Goal: Task Accomplishment & Management: Complete application form

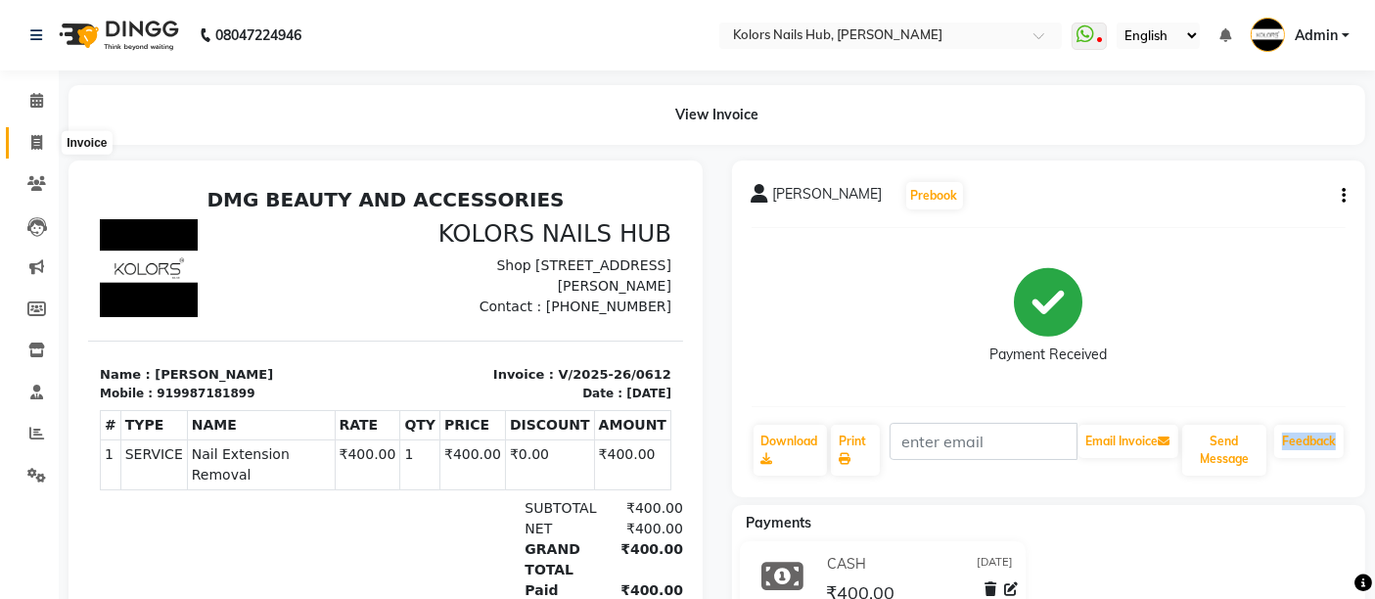
click at [34, 140] on icon at bounding box center [36, 142] width 11 height 15
select select "service"
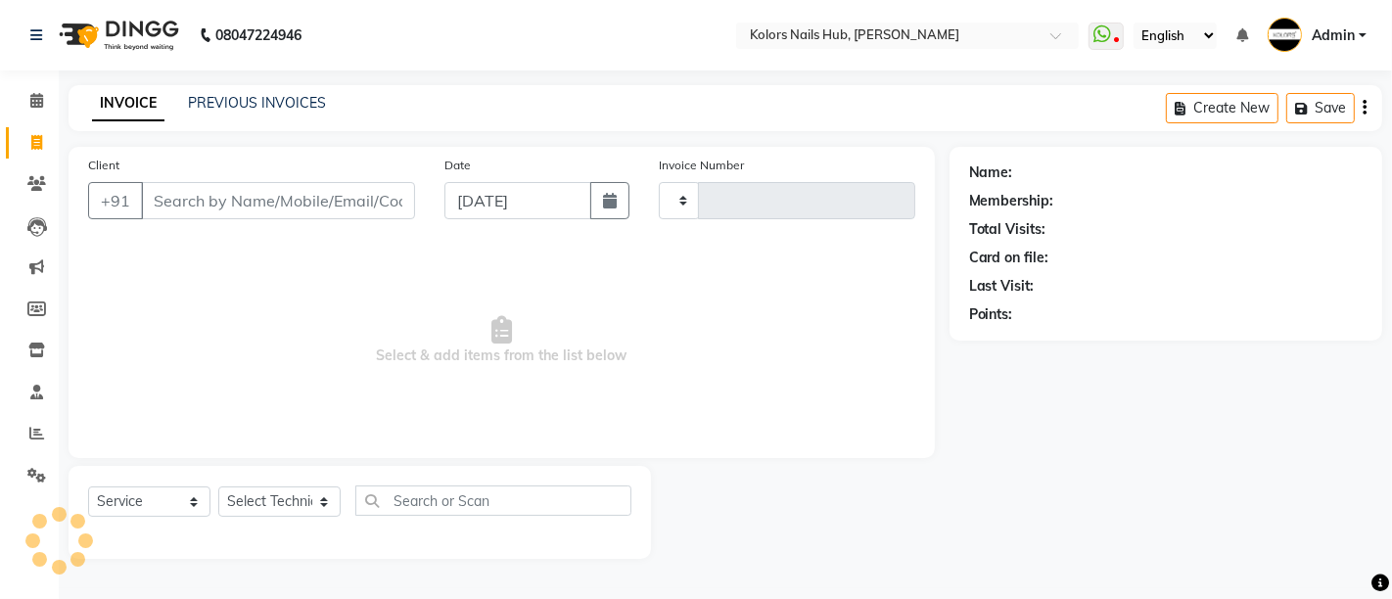
type input "0613"
select select "7121"
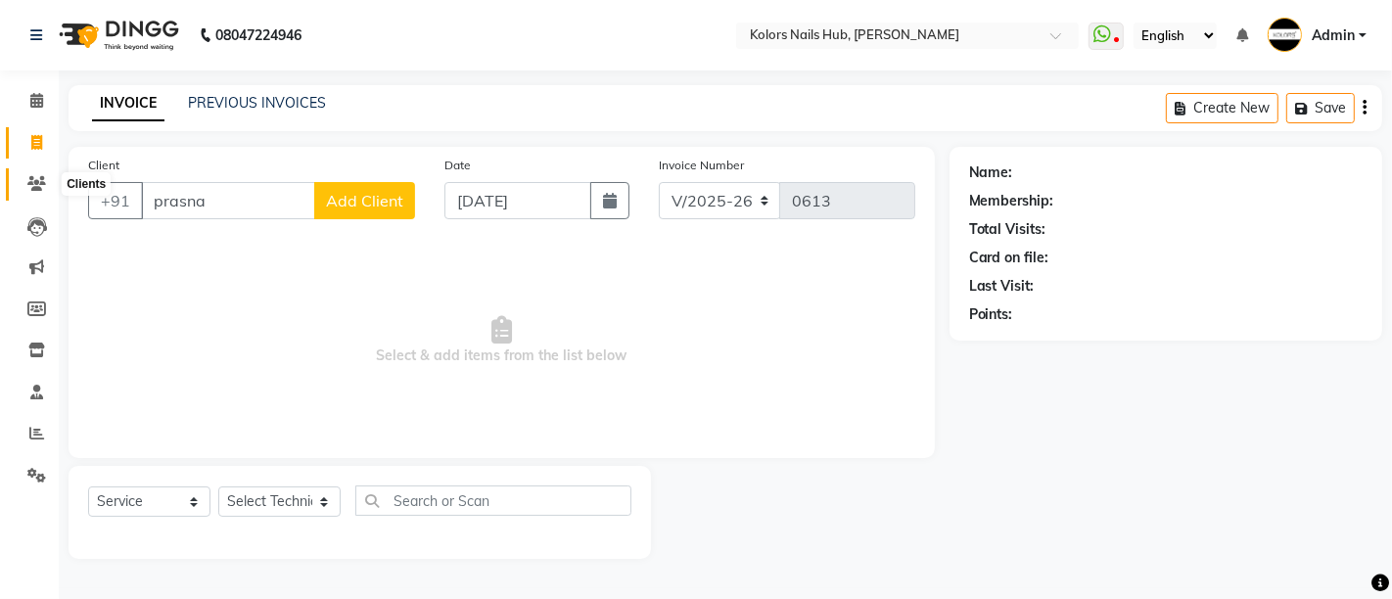
type input "prasna"
click at [42, 180] on icon at bounding box center [36, 183] width 19 height 15
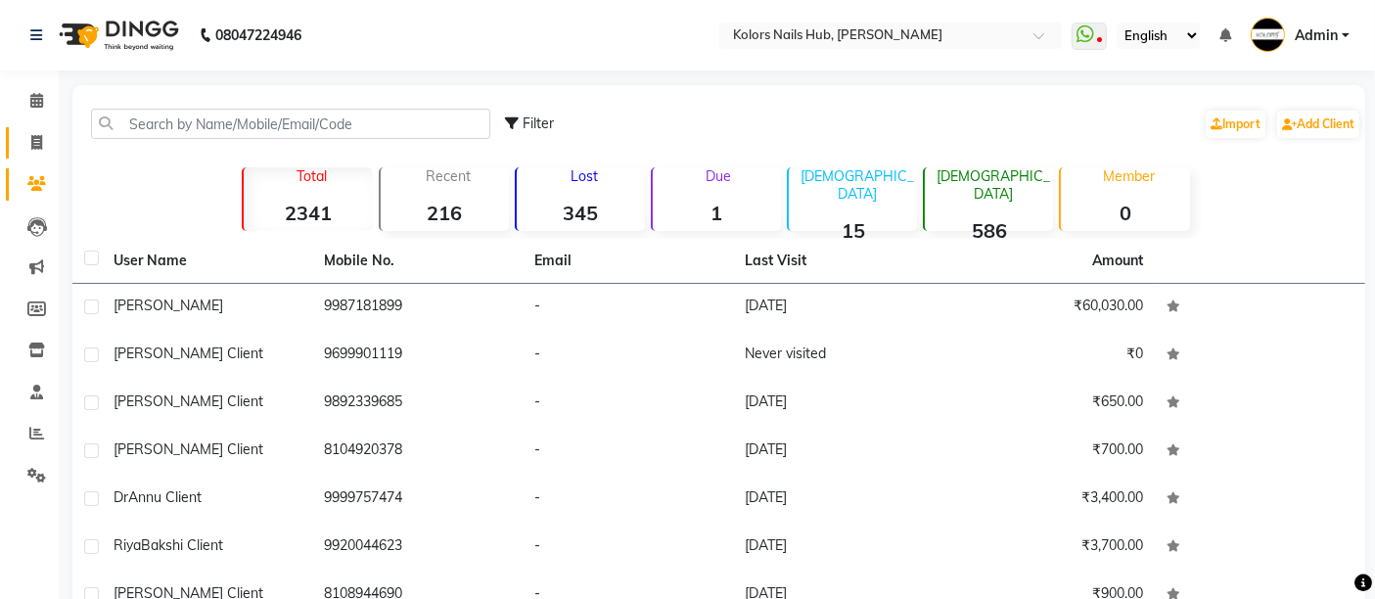
click at [39, 127] on link "Invoice" at bounding box center [29, 143] width 47 height 32
select select "7121"
select select "service"
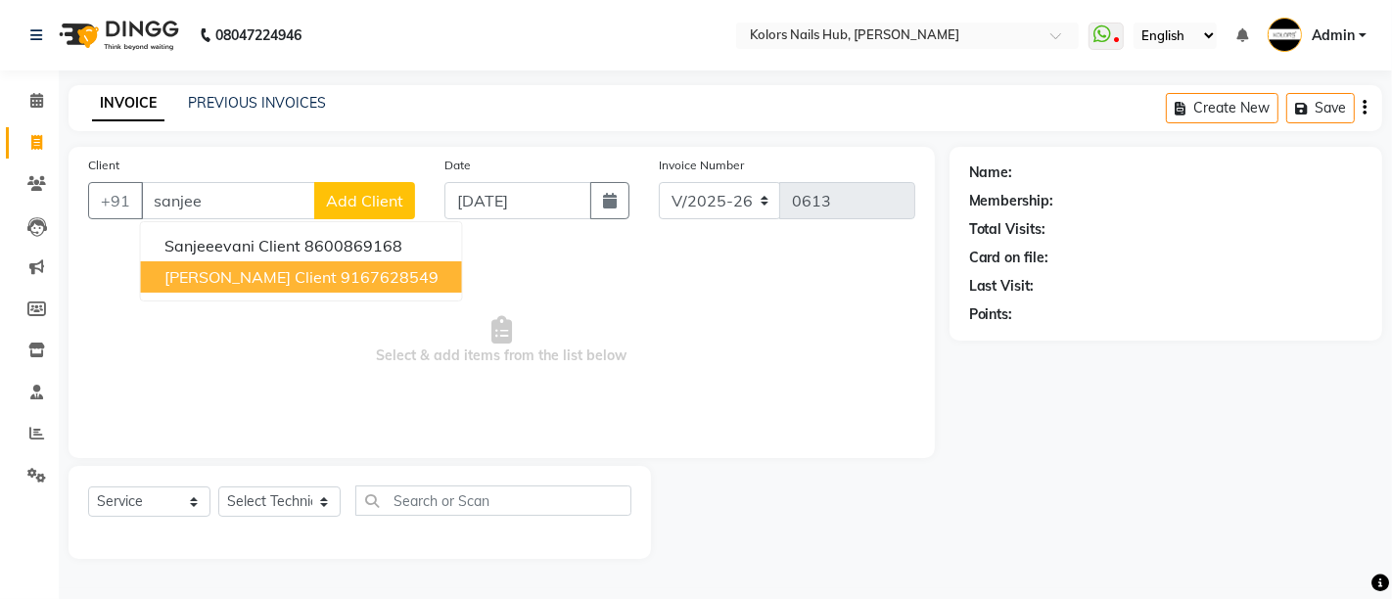
click at [341, 269] on ngb-highlight "9167628549" at bounding box center [390, 277] width 98 height 20
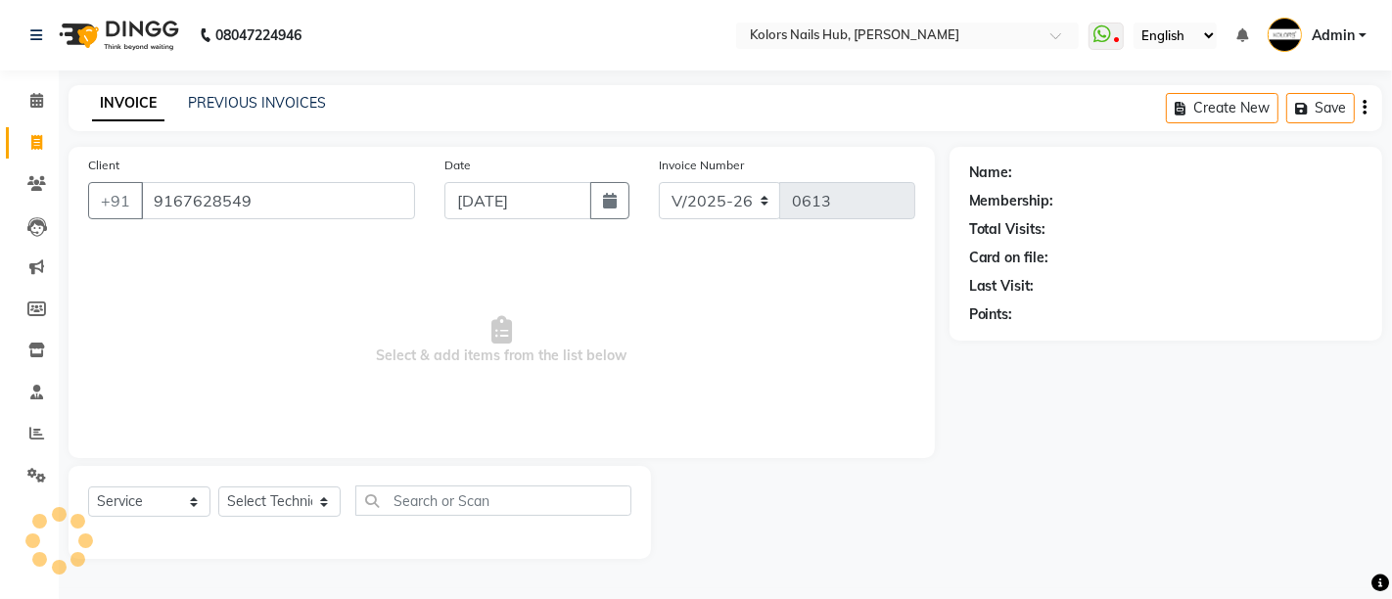
type input "9167628549"
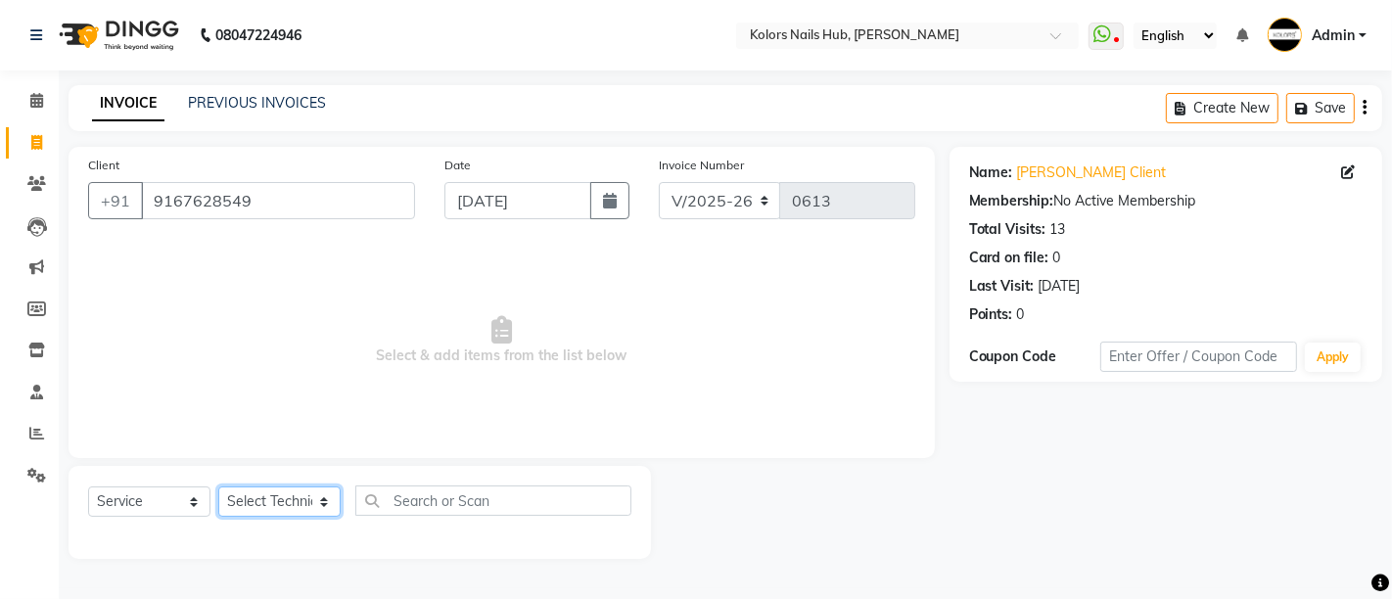
click at [300, 501] on select "Select Technician [PERSON_NAME] [PERSON_NAME]" at bounding box center [279, 501] width 122 height 30
select select "59814"
click at [218, 486] on select "Select Technician [PERSON_NAME] [PERSON_NAME]" at bounding box center [279, 501] width 122 height 30
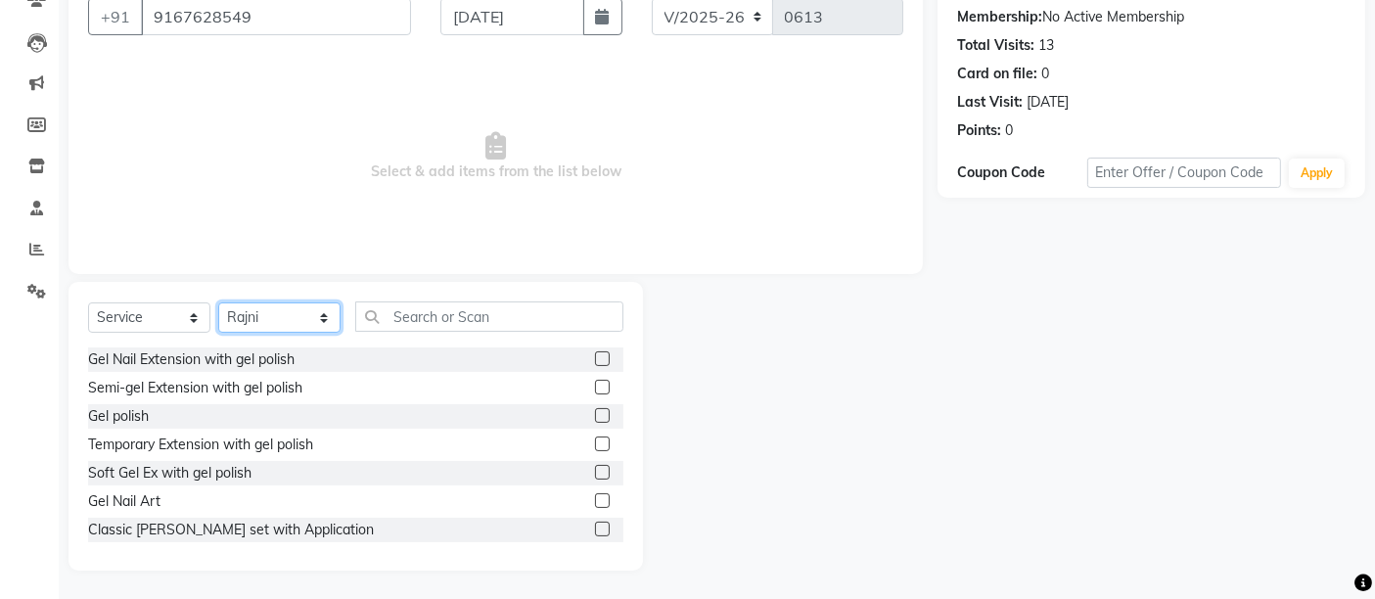
scroll to position [67, 0]
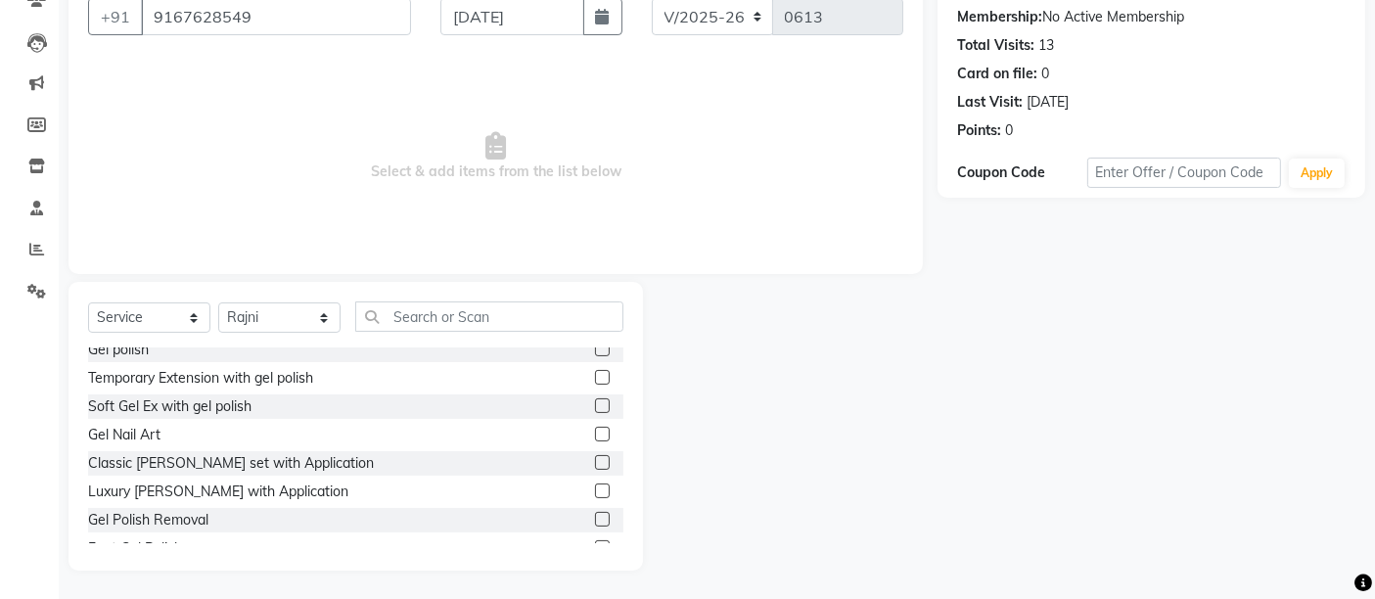
click at [595, 488] on label at bounding box center [602, 491] width 15 height 15
click at [595, 488] on input "checkbox" at bounding box center [601, 491] width 13 height 13
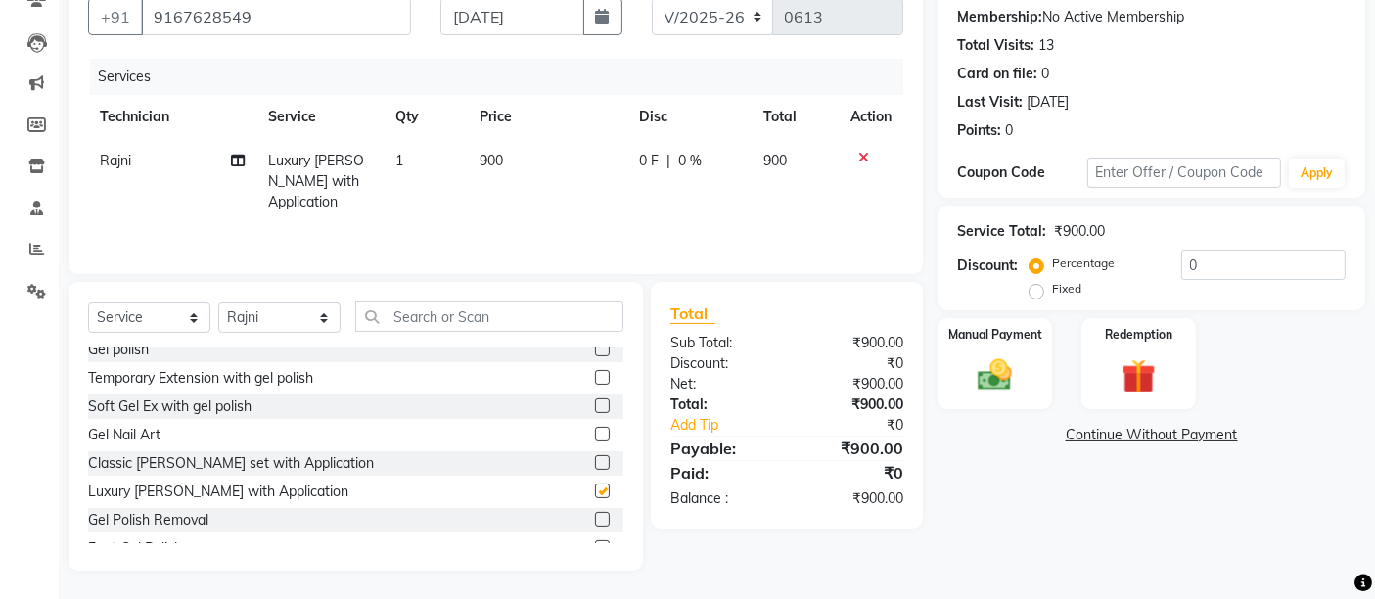
checkbox input "false"
click at [490, 159] on span "900" at bounding box center [492, 161] width 23 height 18
select select "59814"
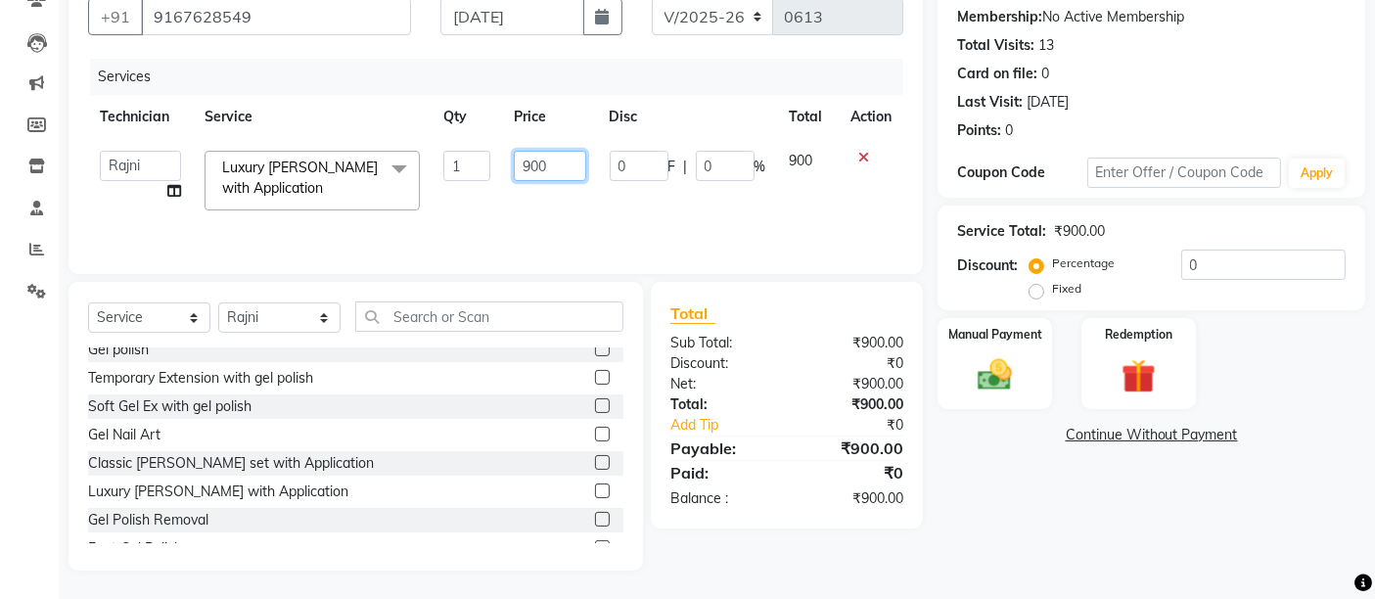
click at [532, 159] on input "900" at bounding box center [549, 166] width 71 height 30
type input "800"
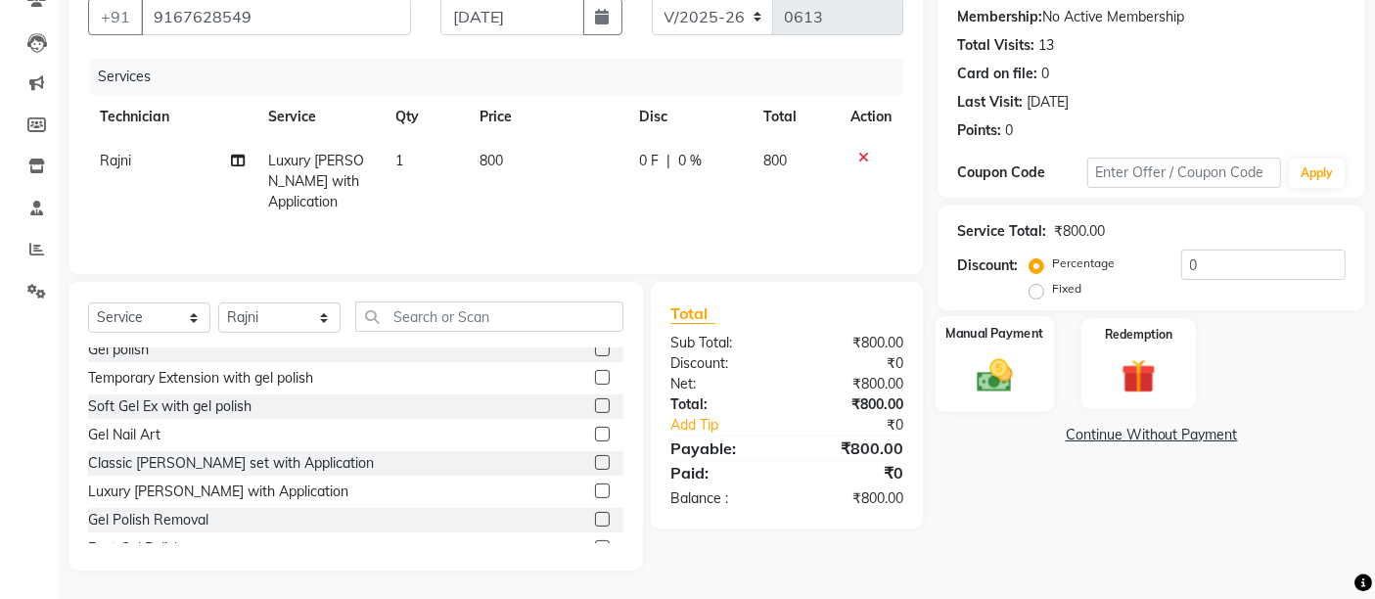
click at [991, 367] on img at bounding box center [995, 374] width 59 height 41
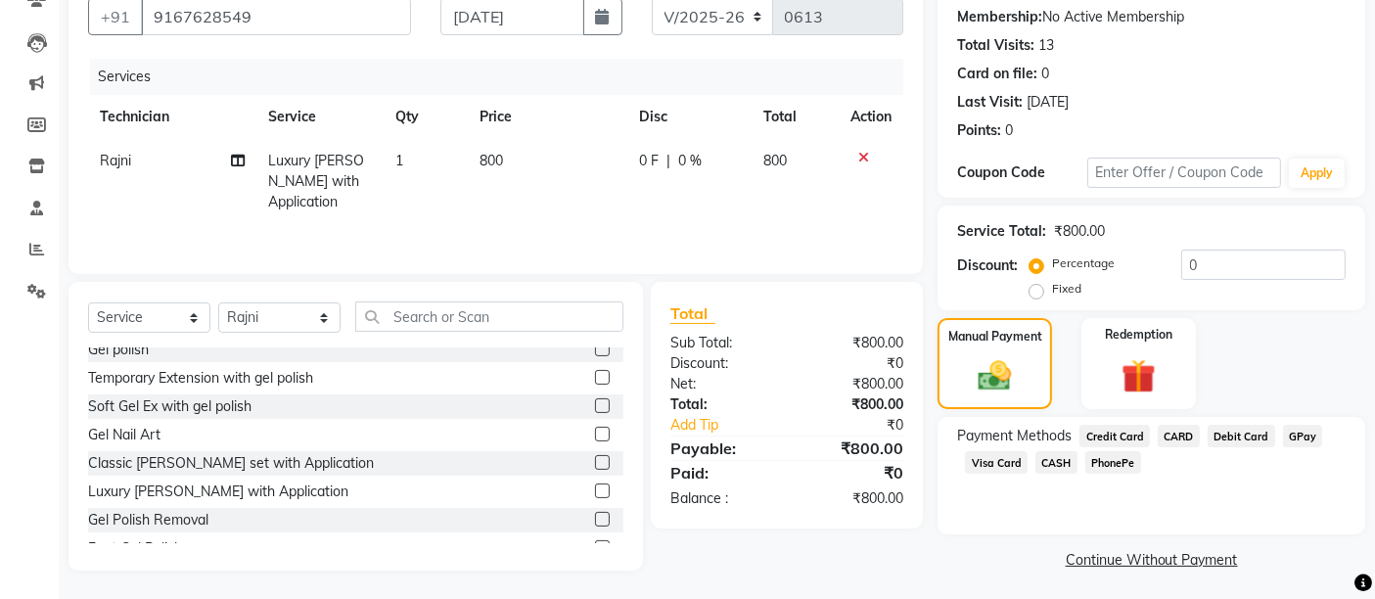
click at [1308, 439] on span "GPay" at bounding box center [1303, 436] width 40 height 23
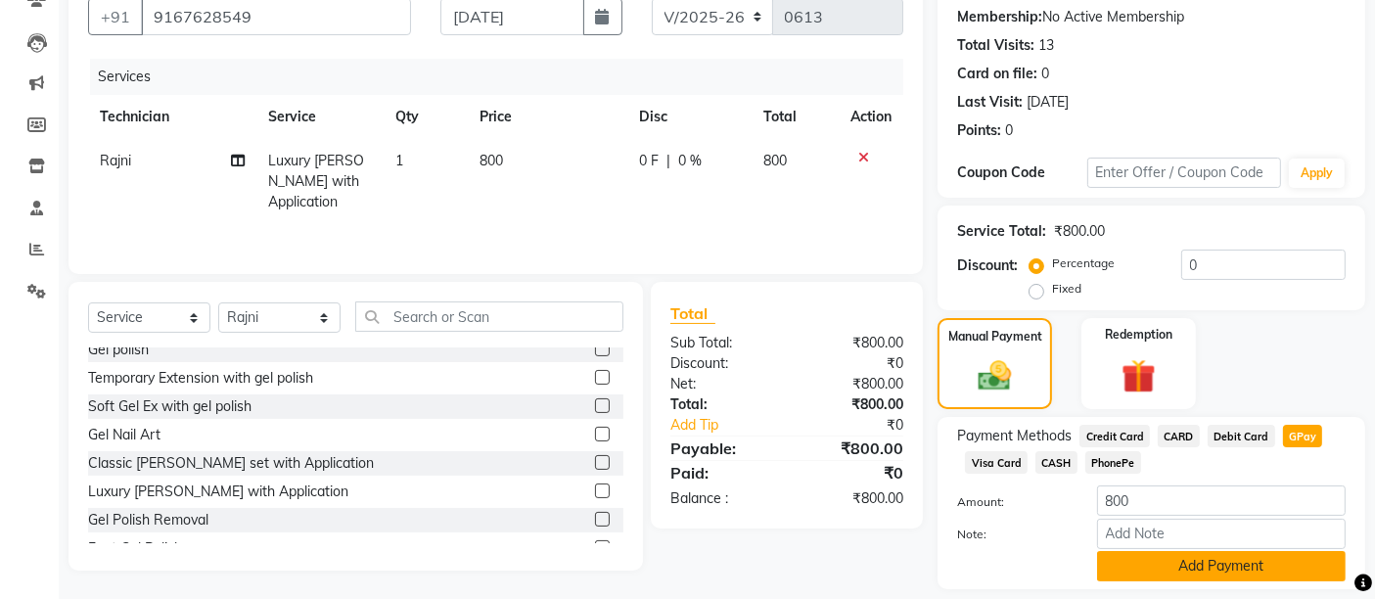
click at [1306, 557] on button "Add Payment" at bounding box center [1221, 566] width 249 height 30
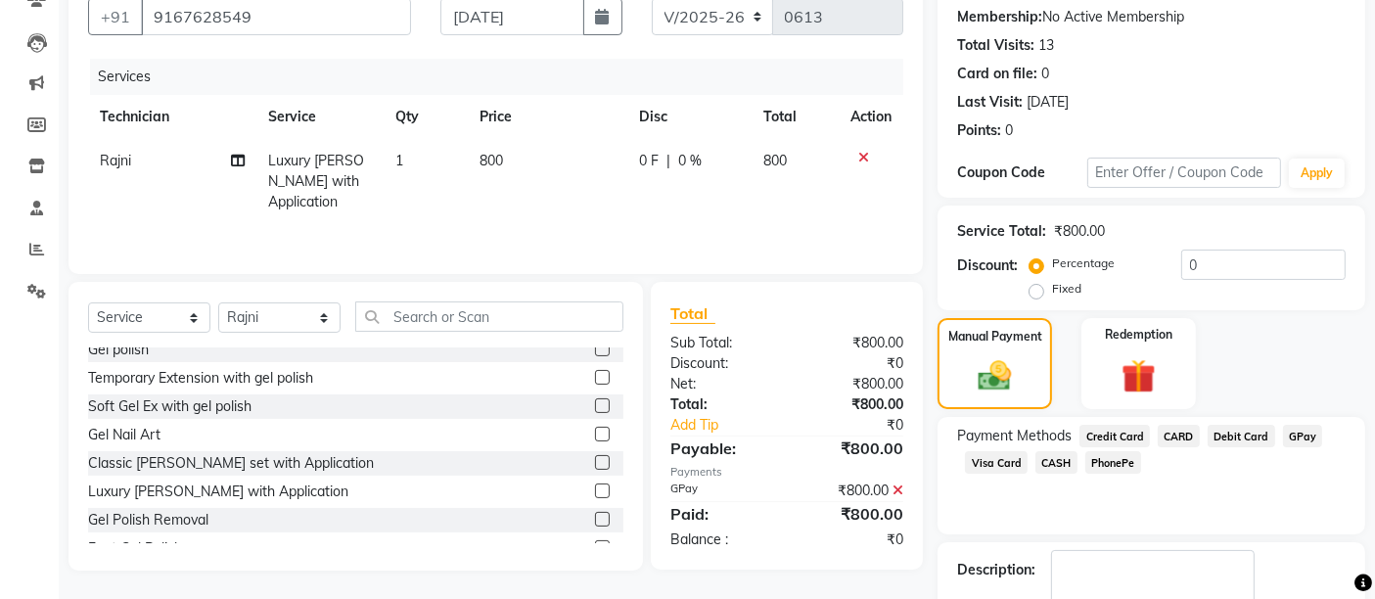
scroll to position [298, 0]
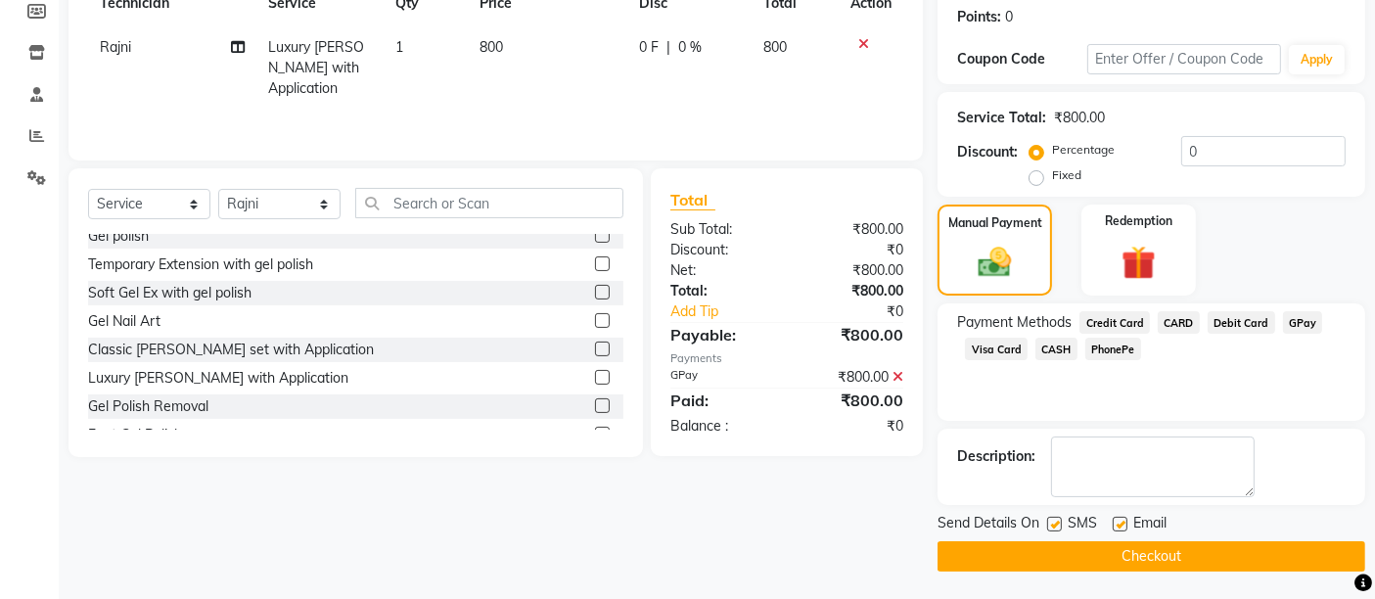
click at [1294, 557] on button "Checkout" at bounding box center [1152, 556] width 428 height 30
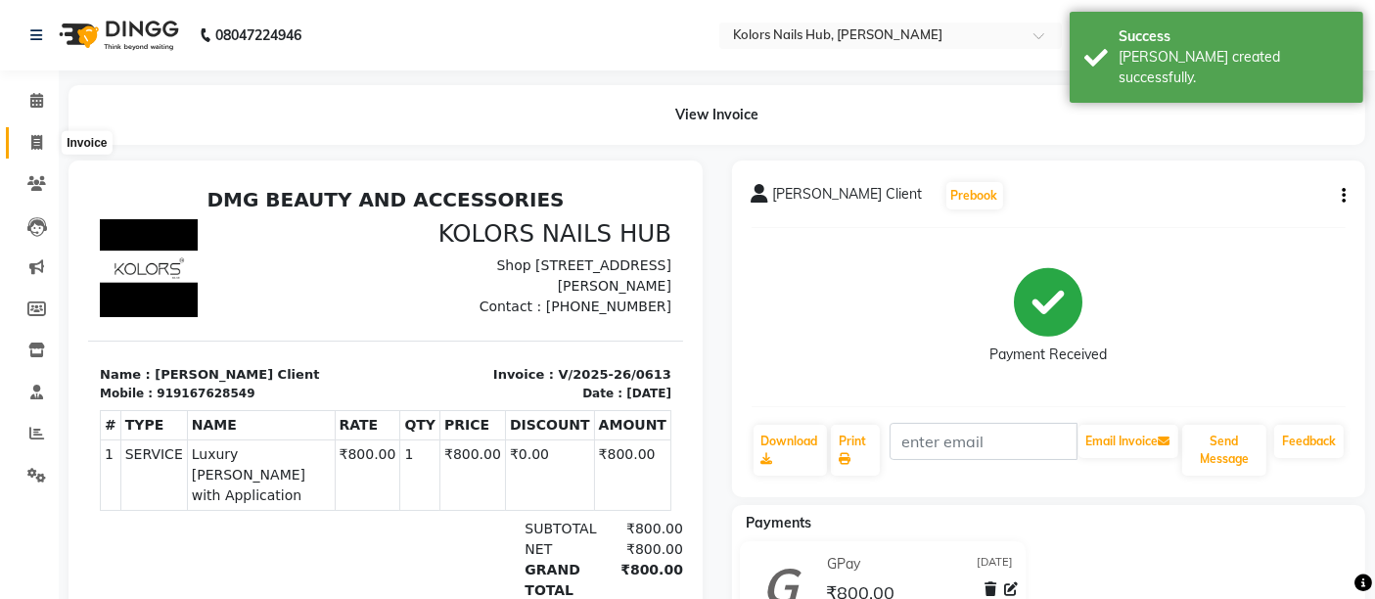
click at [27, 141] on span at bounding box center [37, 143] width 34 height 23
select select "7121"
select select "service"
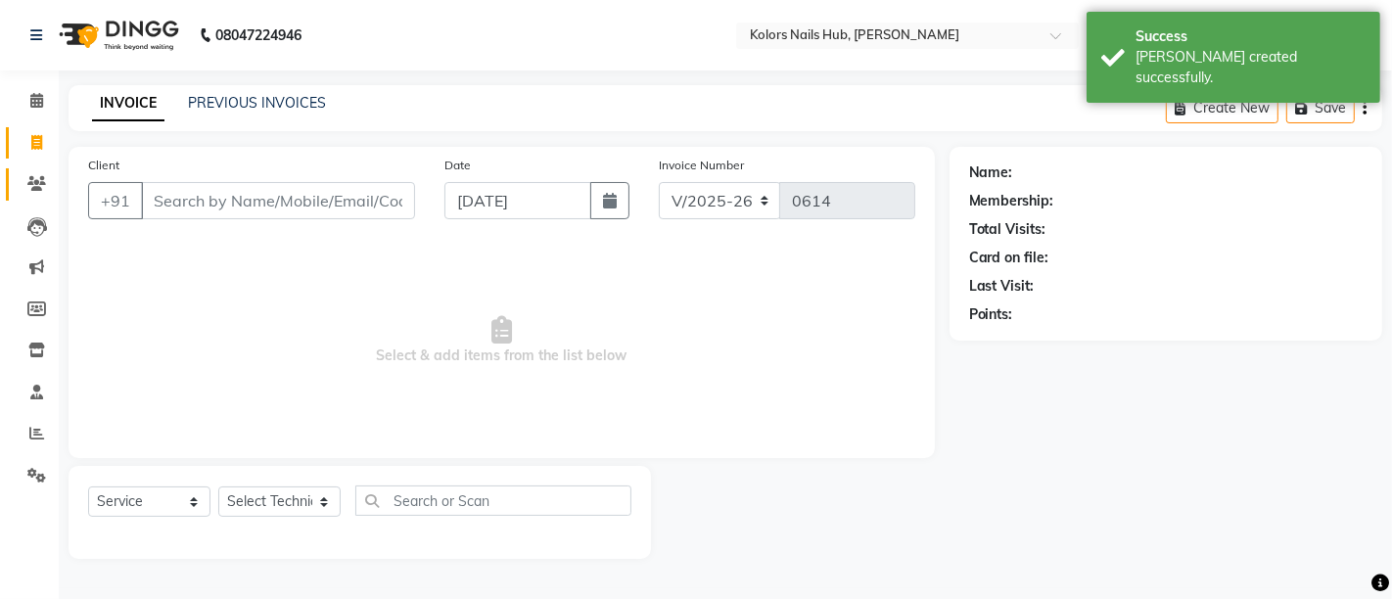
click at [32, 200] on link "Clients" at bounding box center [29, 184] width 47 height 32
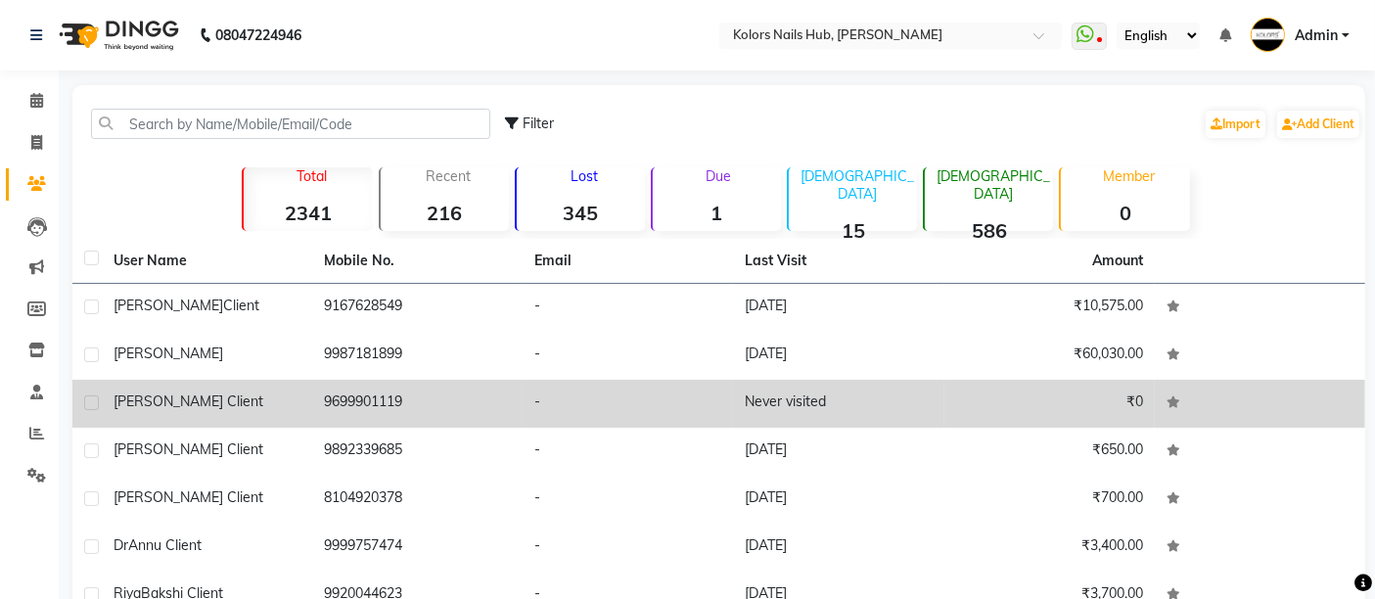
click at [262, 395] on div "[PERSON_NAME] Client" at bounding box center [207, 402] width 187 height 21
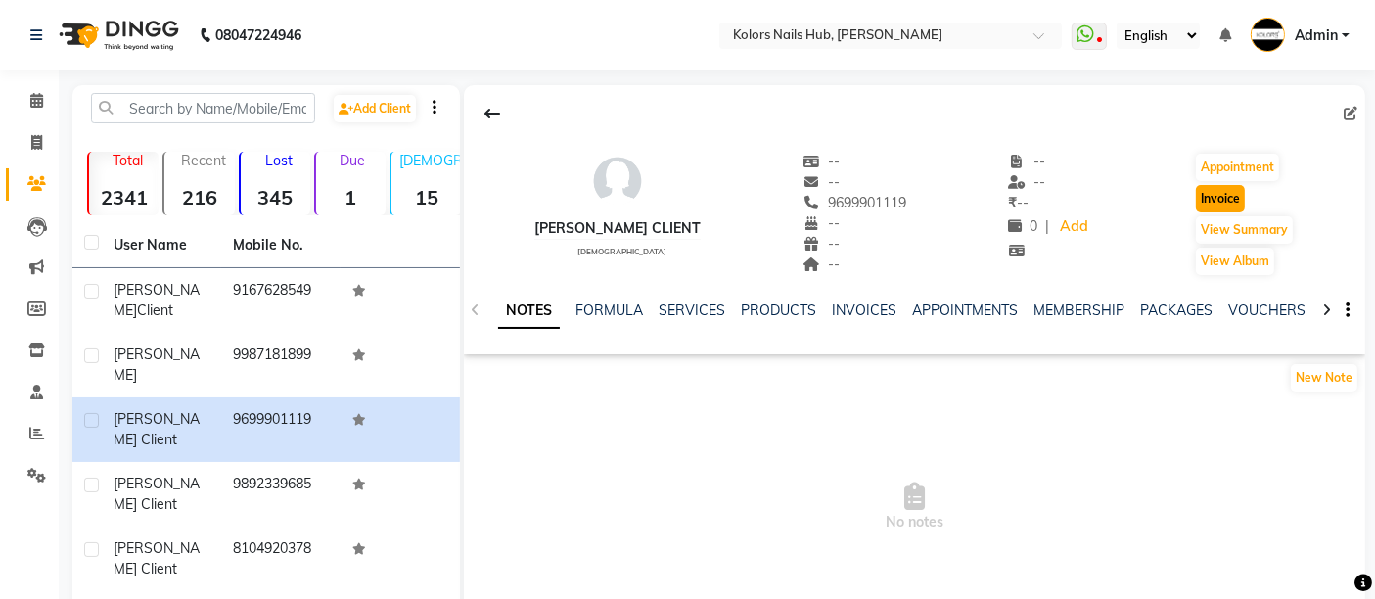
click at [1223, 193] on button "Invoice" at bounding box center [1220, 198] width 49 height 27
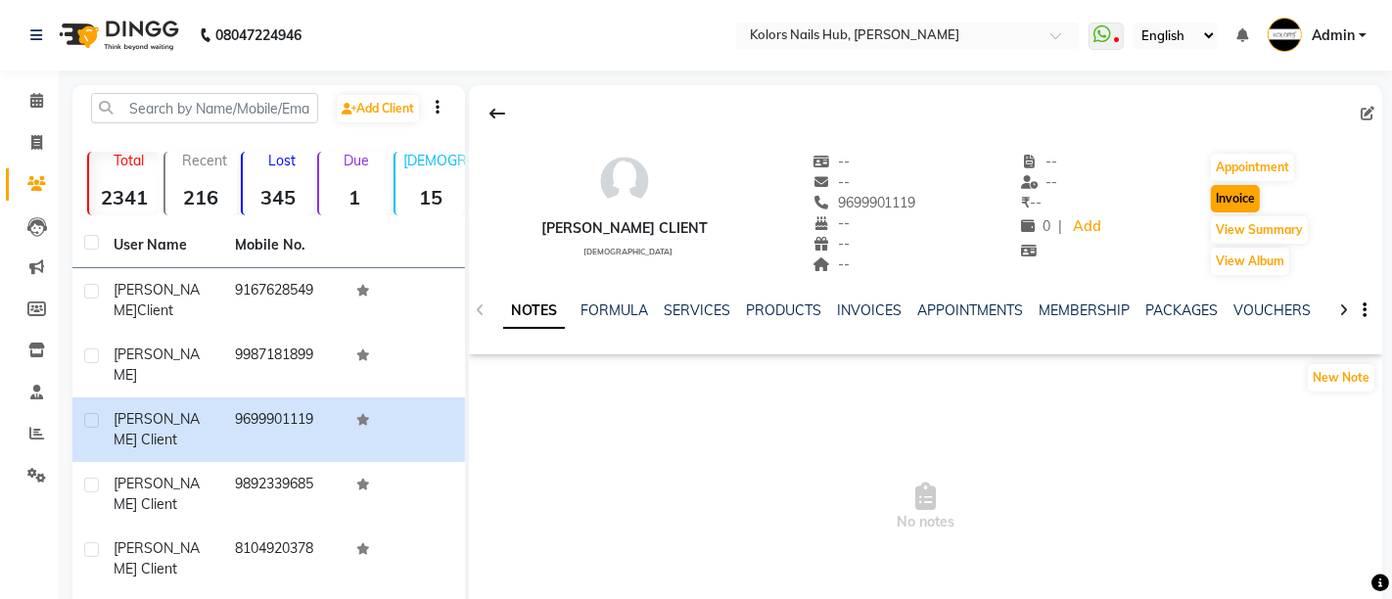
select select "7121"
select select "service"
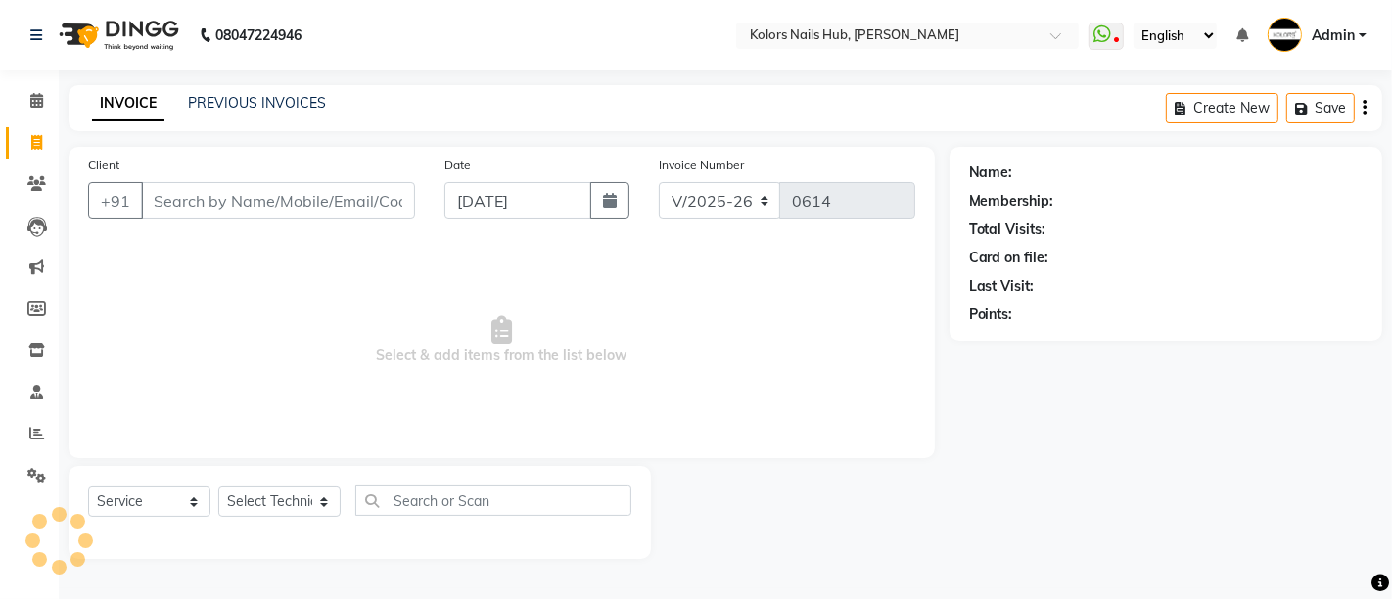
type input "9699901119"
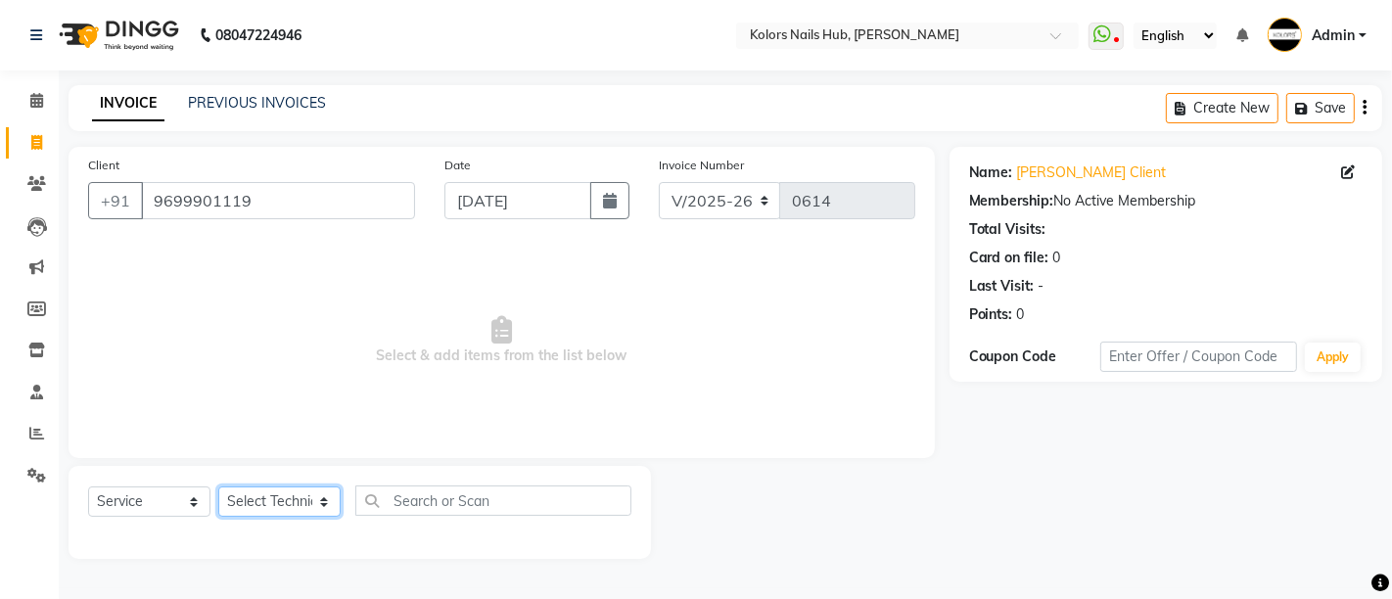
click at [302, 502] on select "Select Technician [PERSON_NAME] [PERSON_NAME]" at bounding box center [279, 501] width 122 height 30
select select "66923"
click at [218, 486] on select "Select Technician [PERSON_NAME] [PERSON_NAME]" at bounding box center [279, 501] width 122 height 30
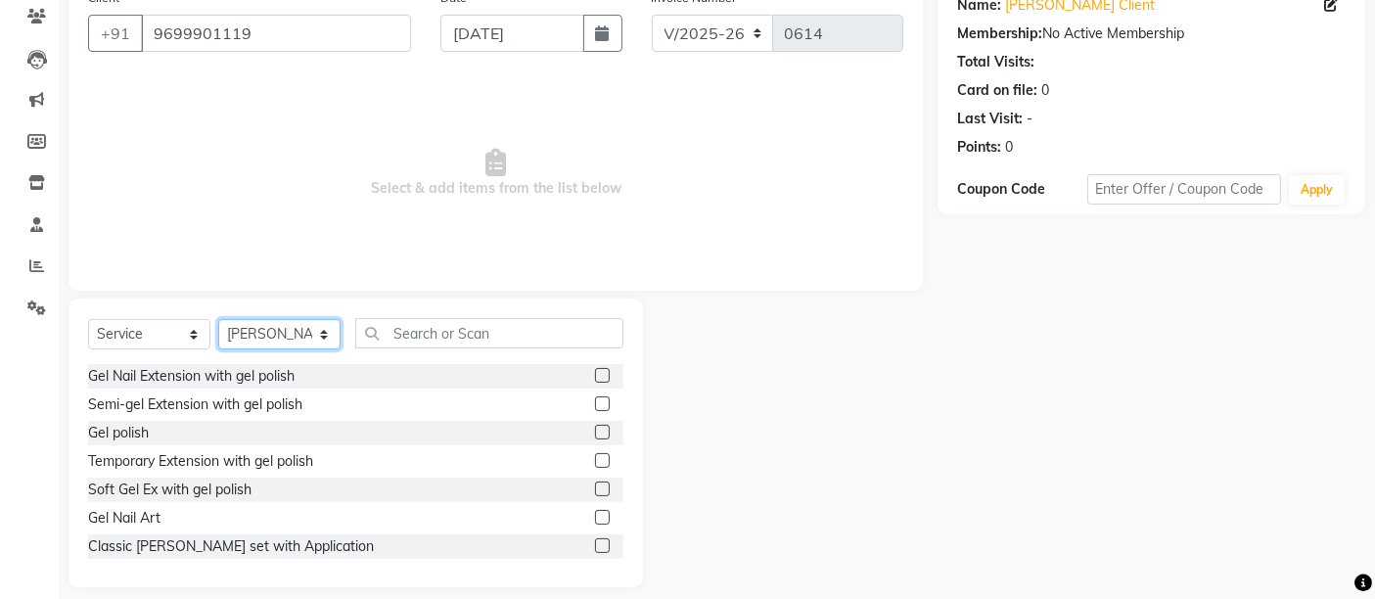
scroll to position [184, 0]
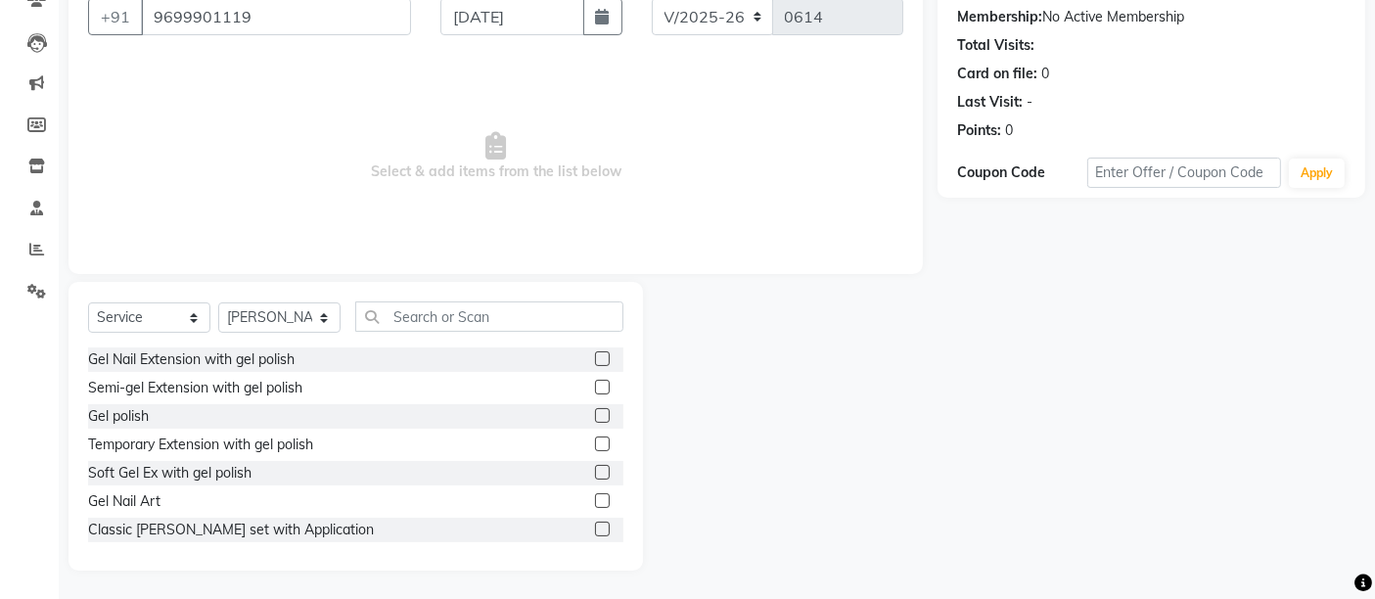
click at [595, 530] on label at bounding box center [602, 529] width 15 height 15
click at [595, 530] on input "checkbox" at bounding box center [601, 530] width 13 height 13
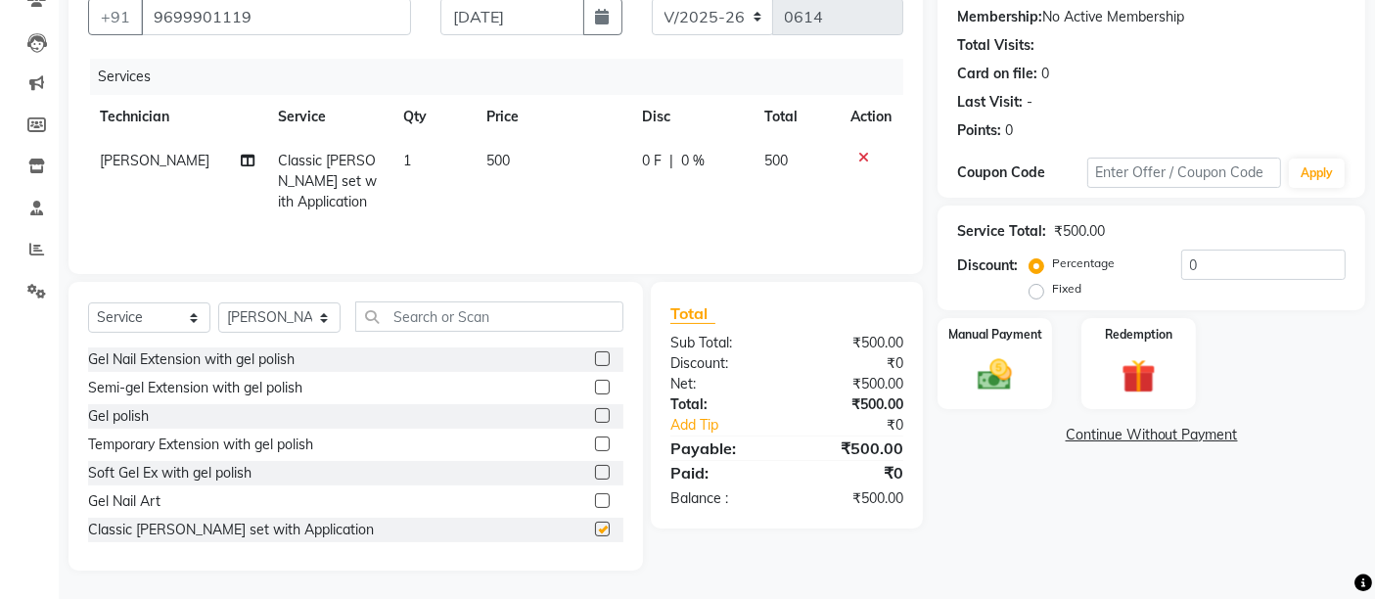
checkbox input "false"
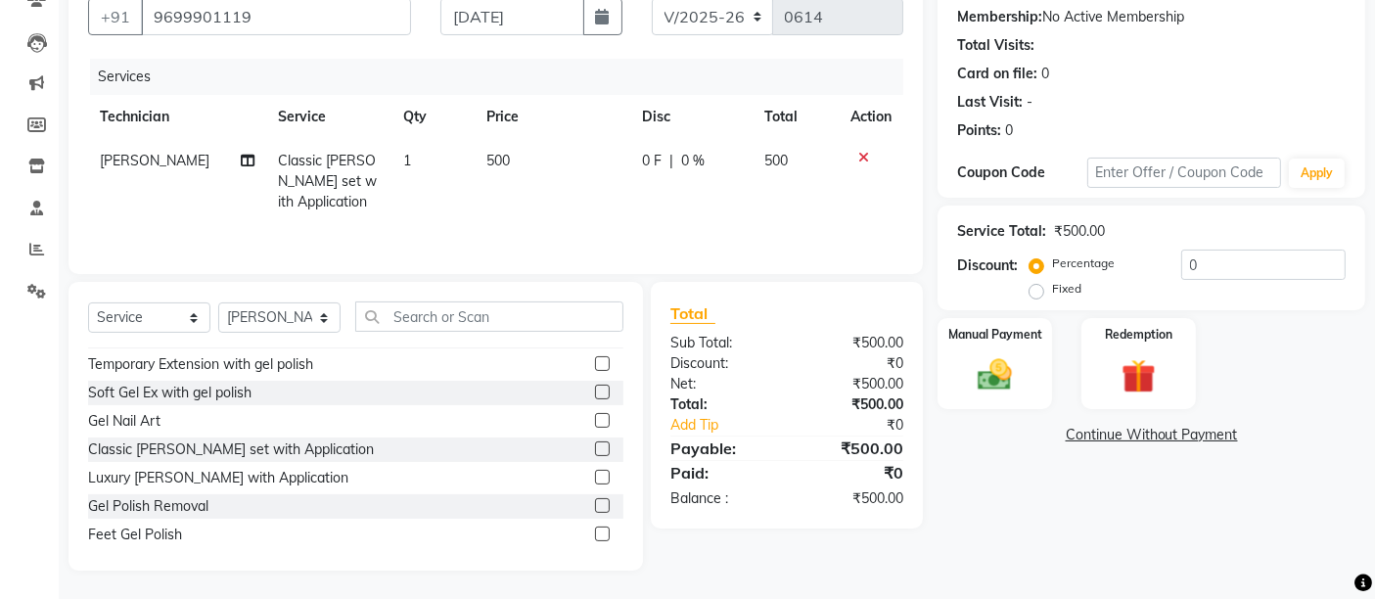
scroll to position [82, 0]
click at [595, 477] on label at bounding box center [602, 475] width 15 height 15
click at [595, 477] on input "checkbox" at bounding box center [601, 476] width 13 height 13
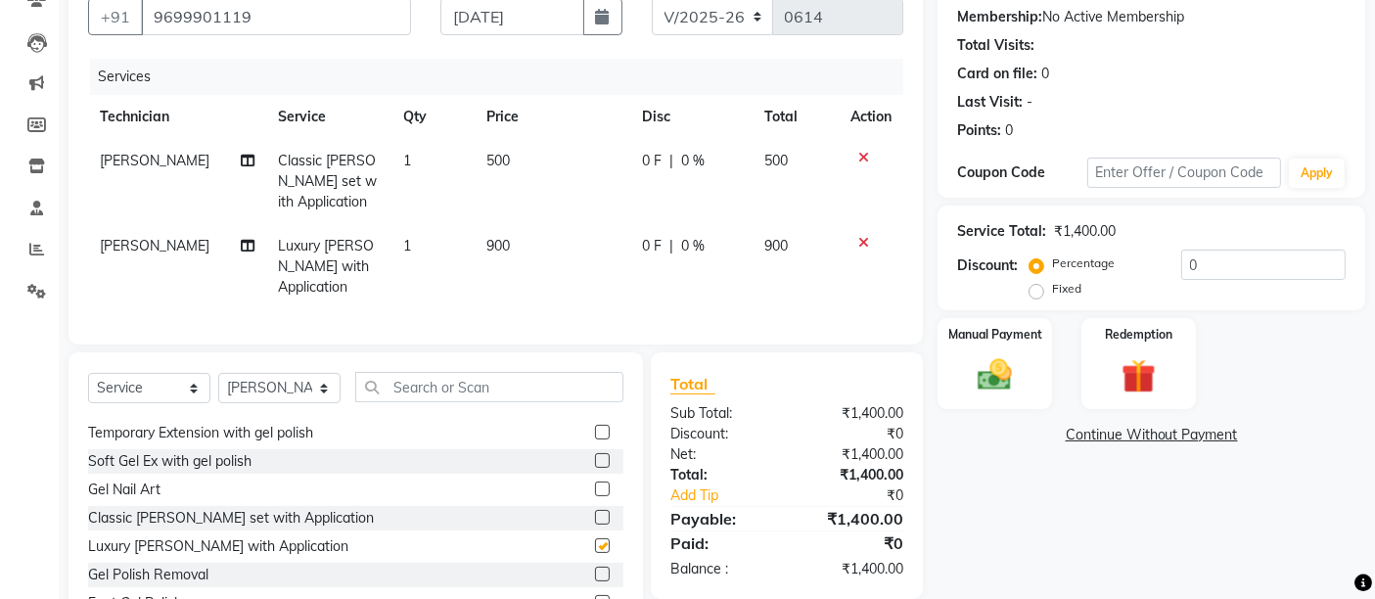
checkbox input "false"
click at [486, 247] on span "900" at bounding box center [497, 246] width 23 height 18
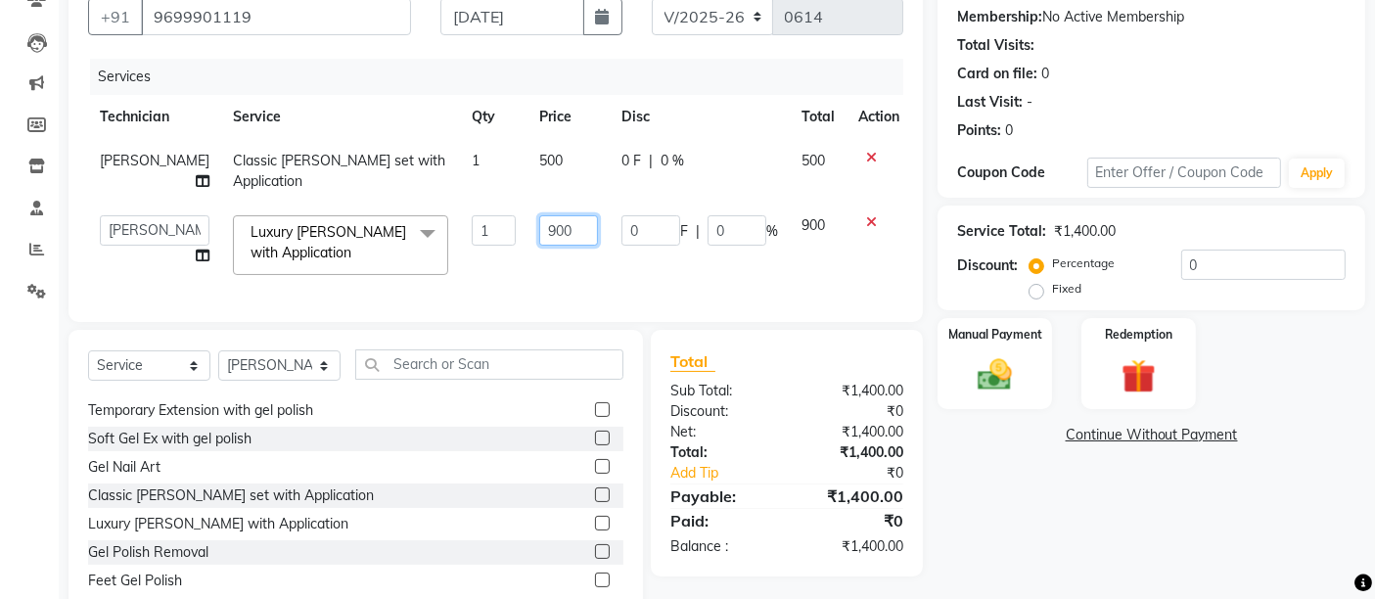
click at [539, 222] on input "900" at bounding box center [568, 230] width 59 height 30
type input "800"
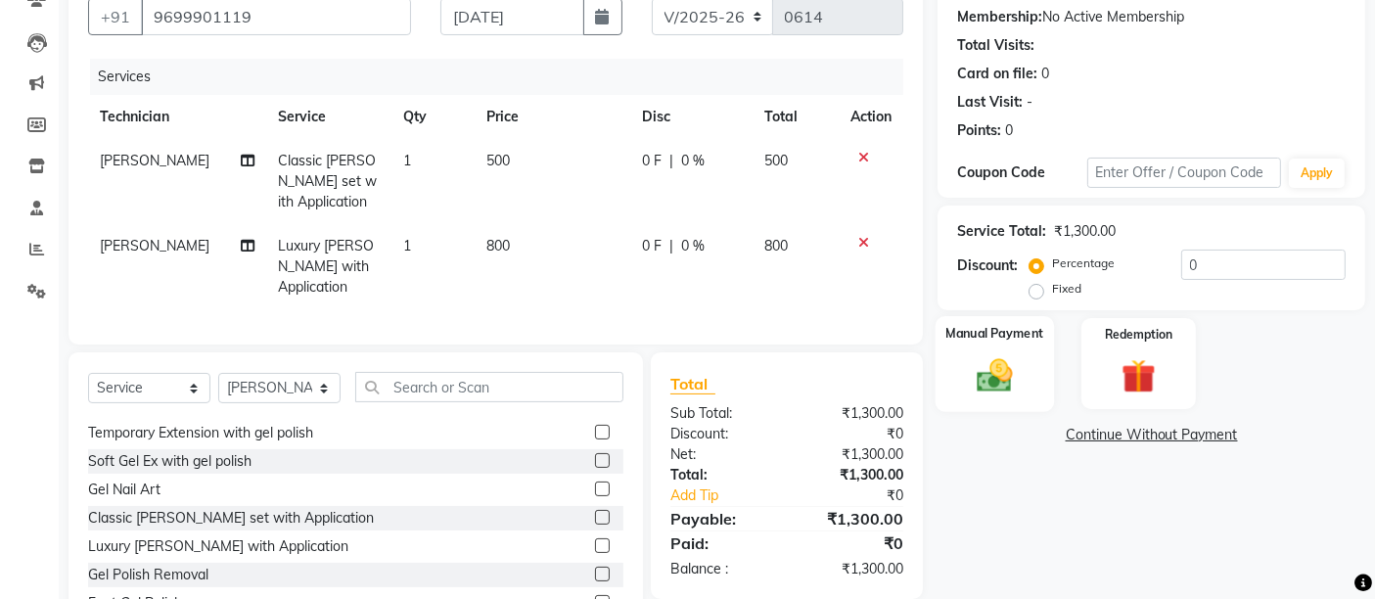
click at [992, 352] on div "Manual Payment" at bounding box center [995, 364] width 118 height 96
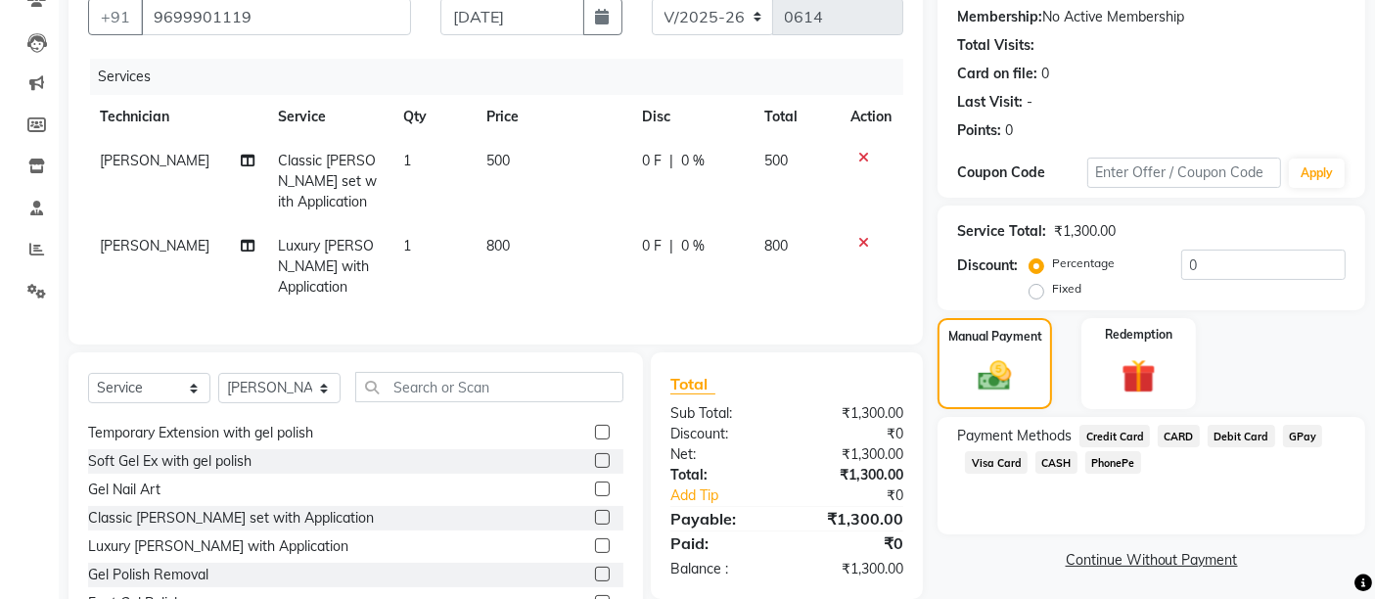
click at [1066, 473] on span "CASH" at bounding box center [1057, 462] width 42 height 23
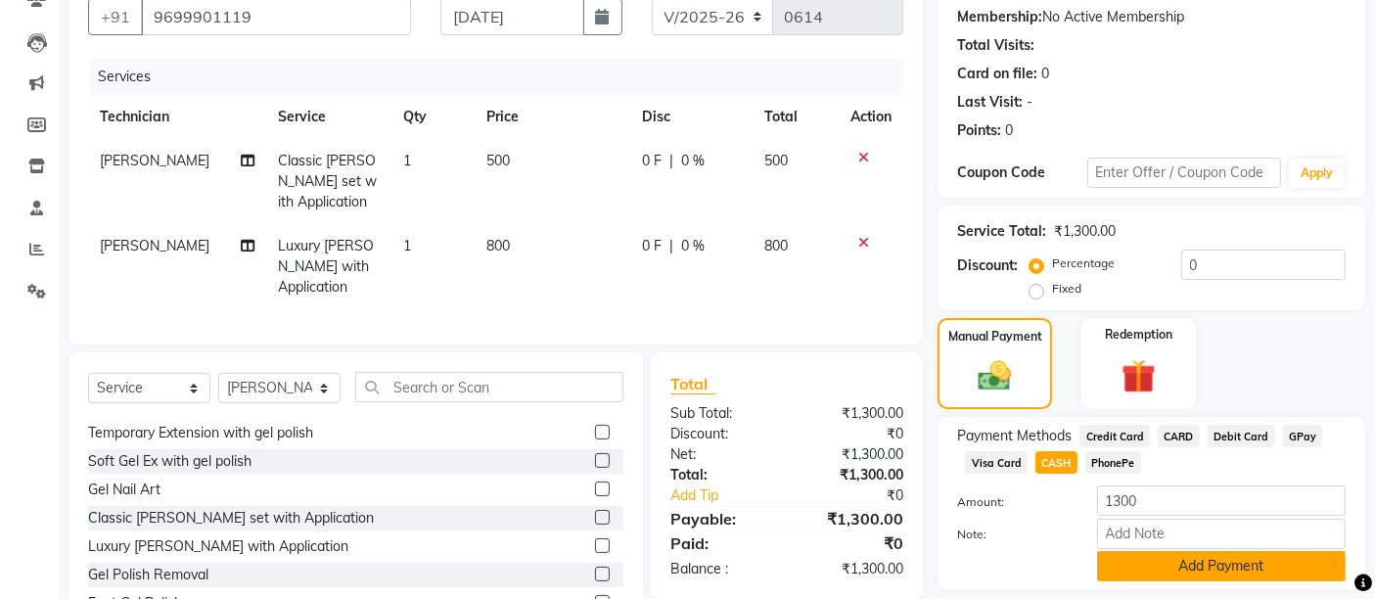
click at [1137, 575] on button "Add Payment" at bounding box center [1221, 566] width 249 height 30
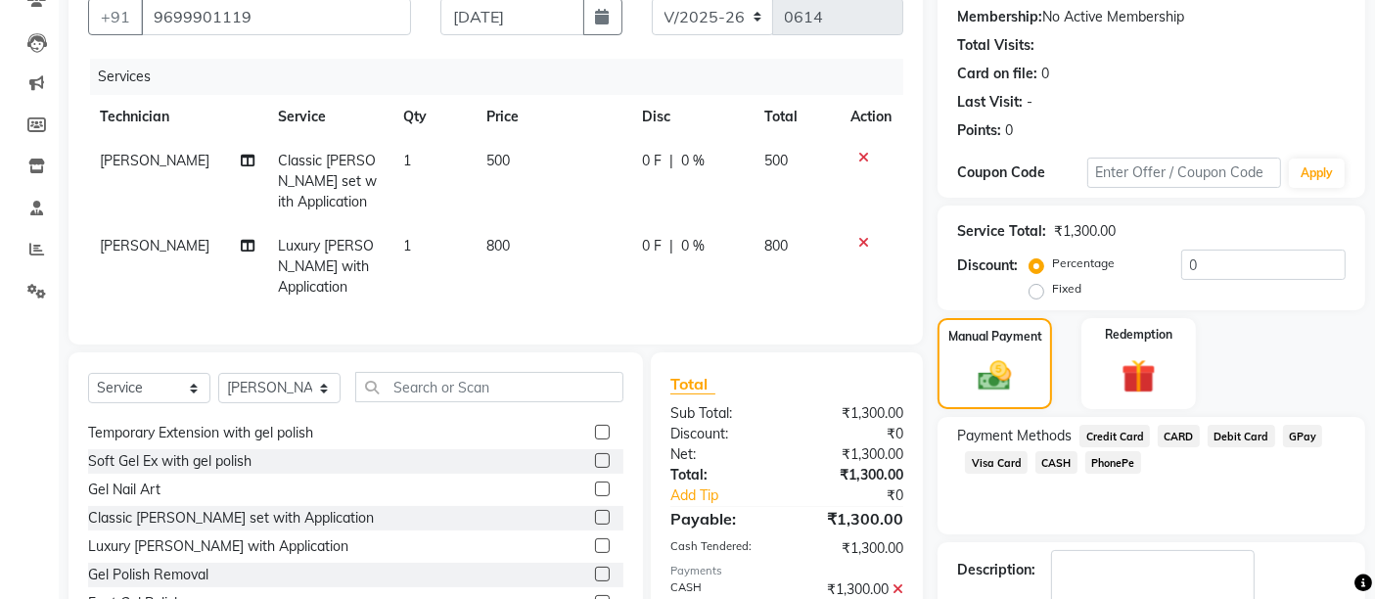
scroll to position [298, 0]
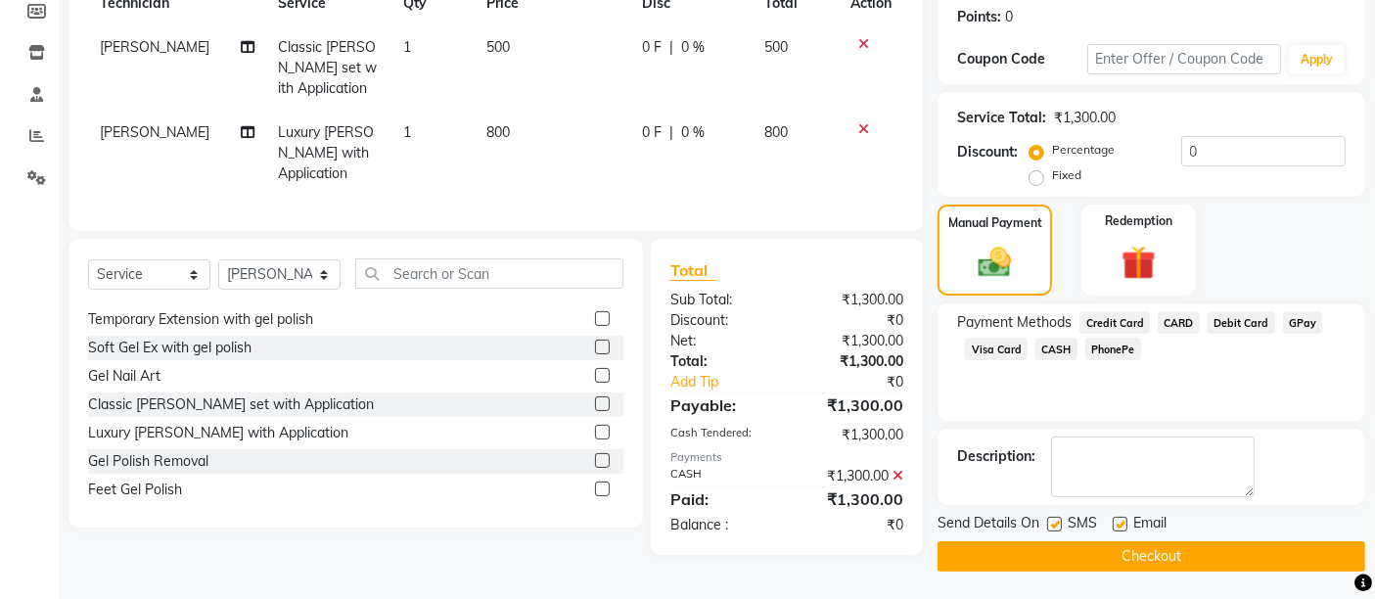
click at [1128, 563] on button "Checkout" at bounding box center [1152, 556] width 428 height 30
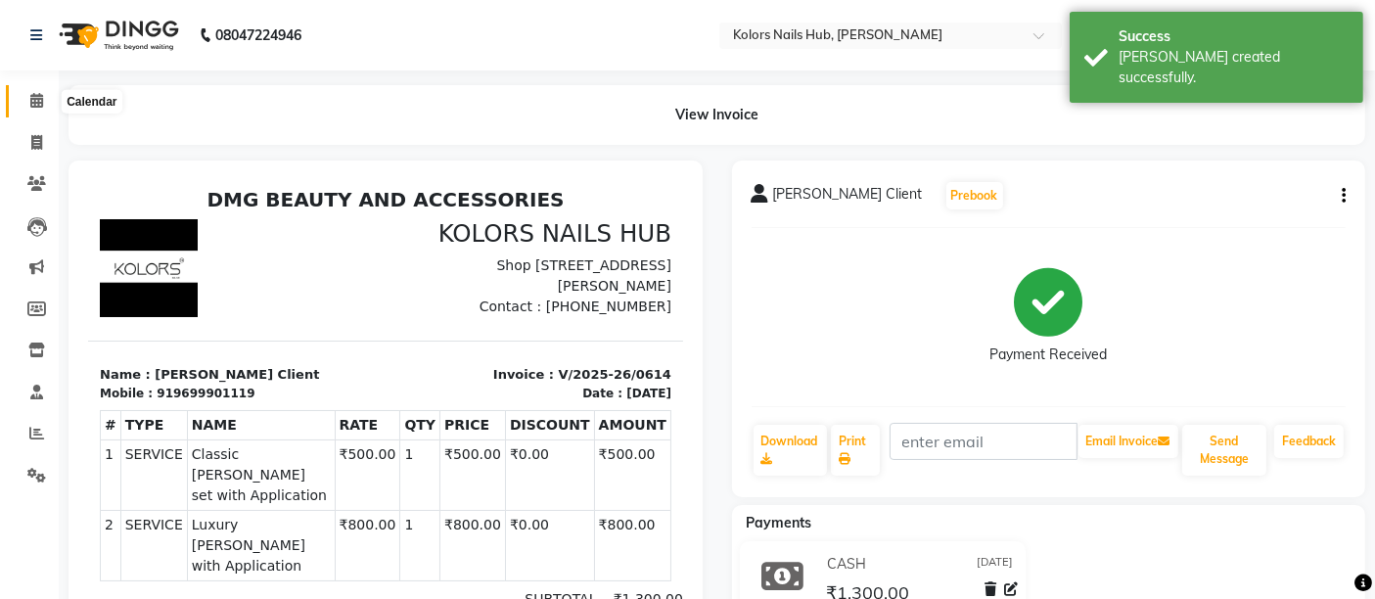
click at [27, 106] on span at bounding box center [37, 101] width 34 height 23
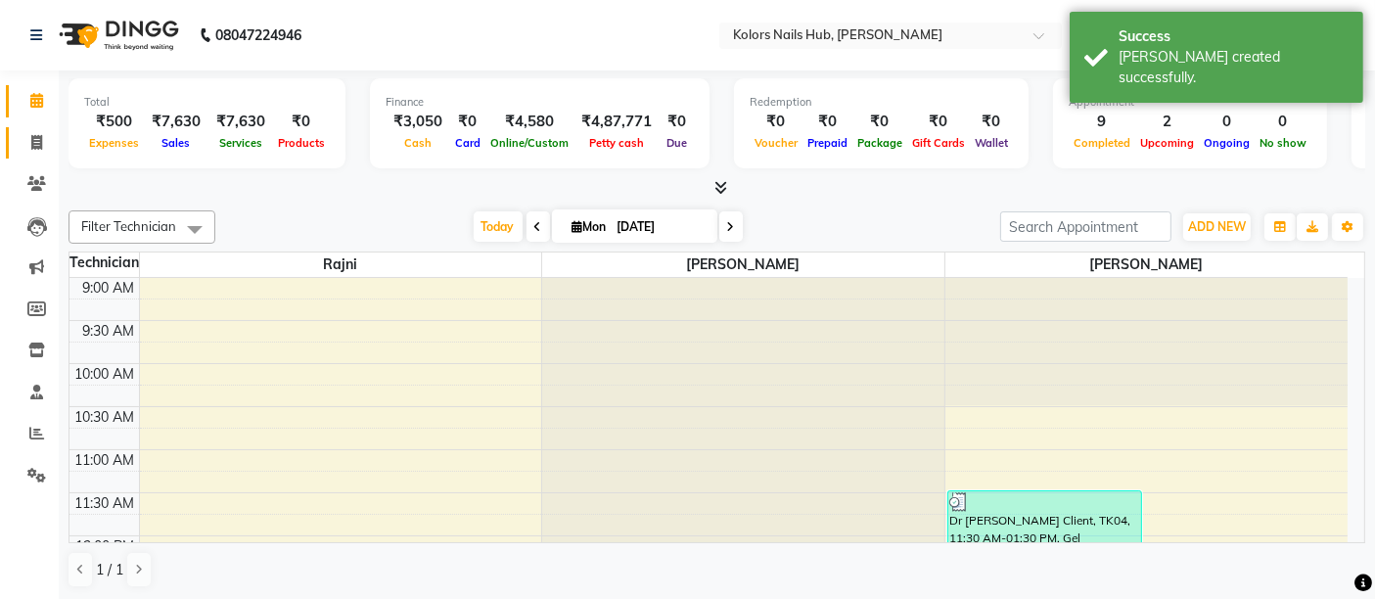
click at [39, 148] on icon at bounding box center [36, 142] width 11 height 15
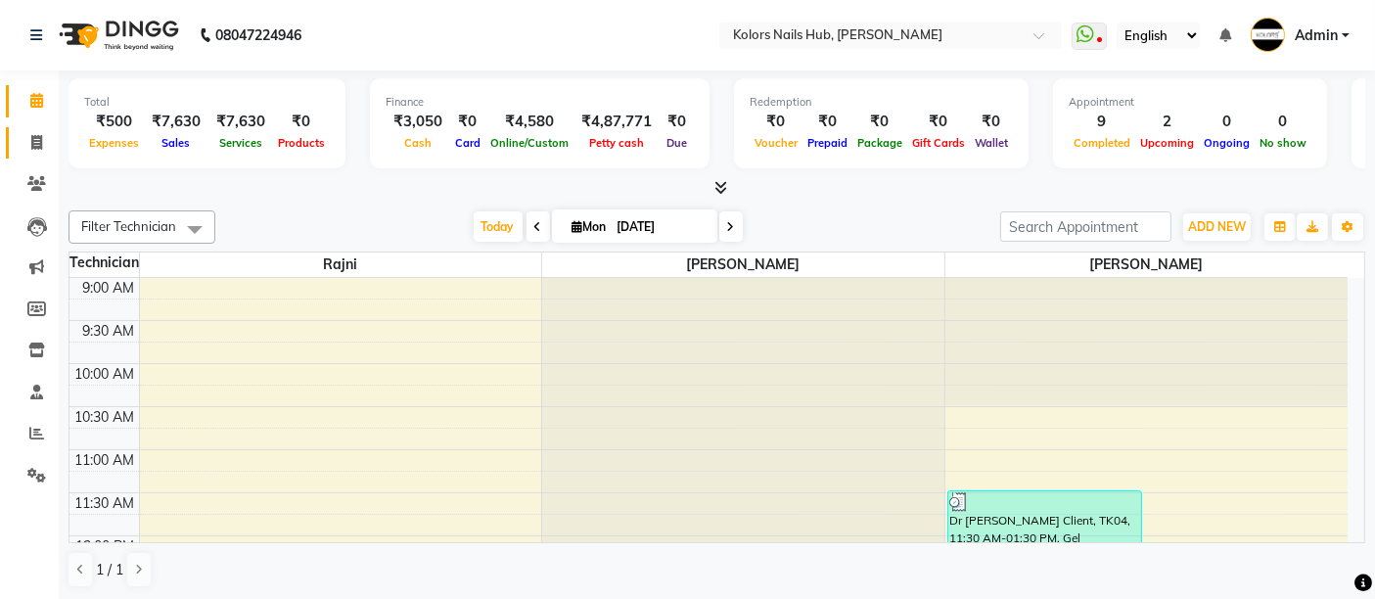
select select "7121"
select select "service"
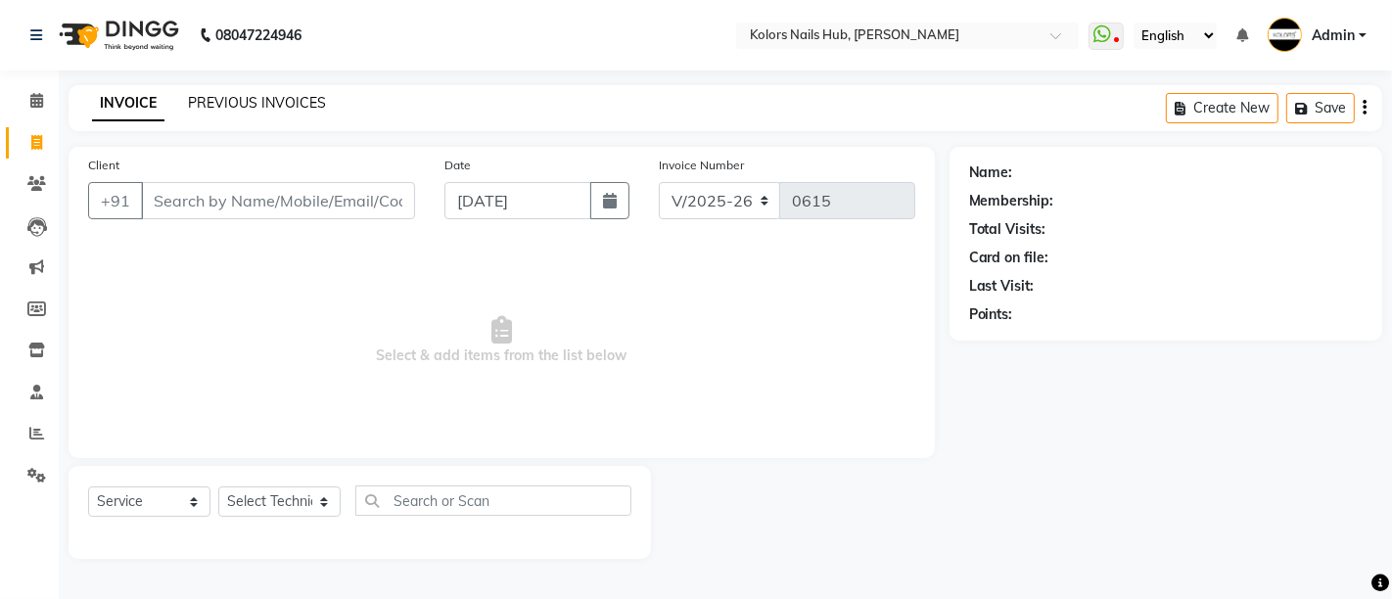
click at [293, 107] on link "PREVIOUS INVOICES" at bounding box center [257, 103] width 138 height 18
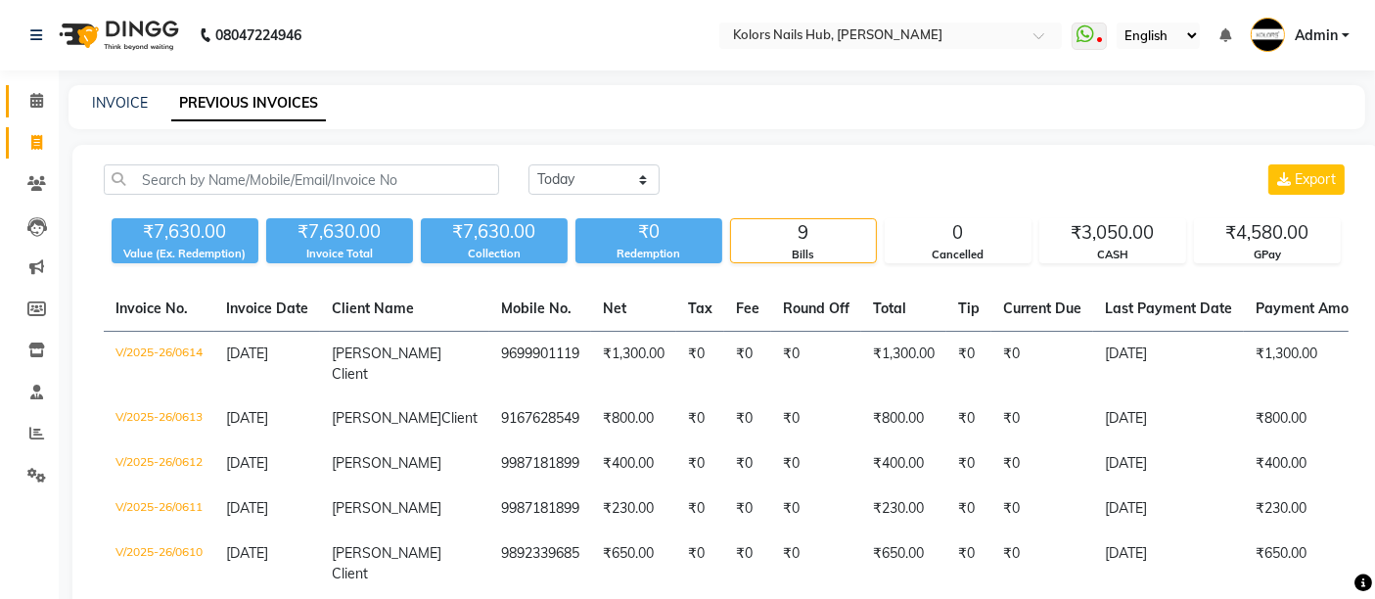
click at [44, 109] on span at bounding box center [37, 101] width 34 height 23
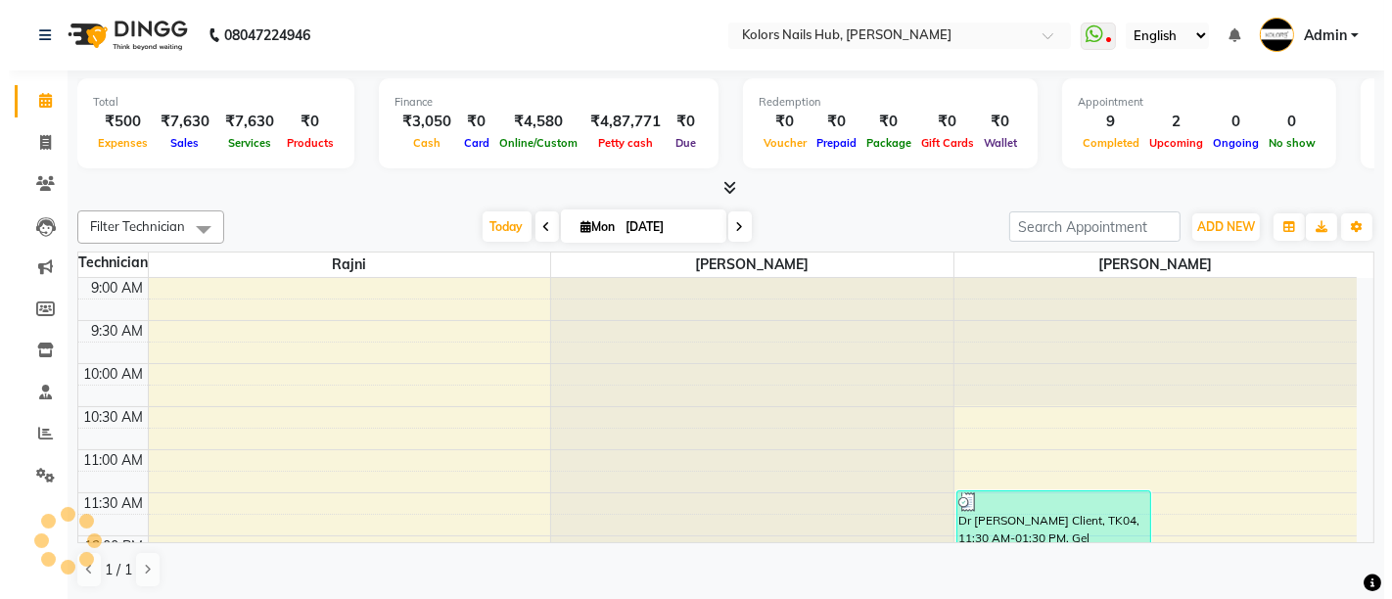
scroll to position [633, 0]
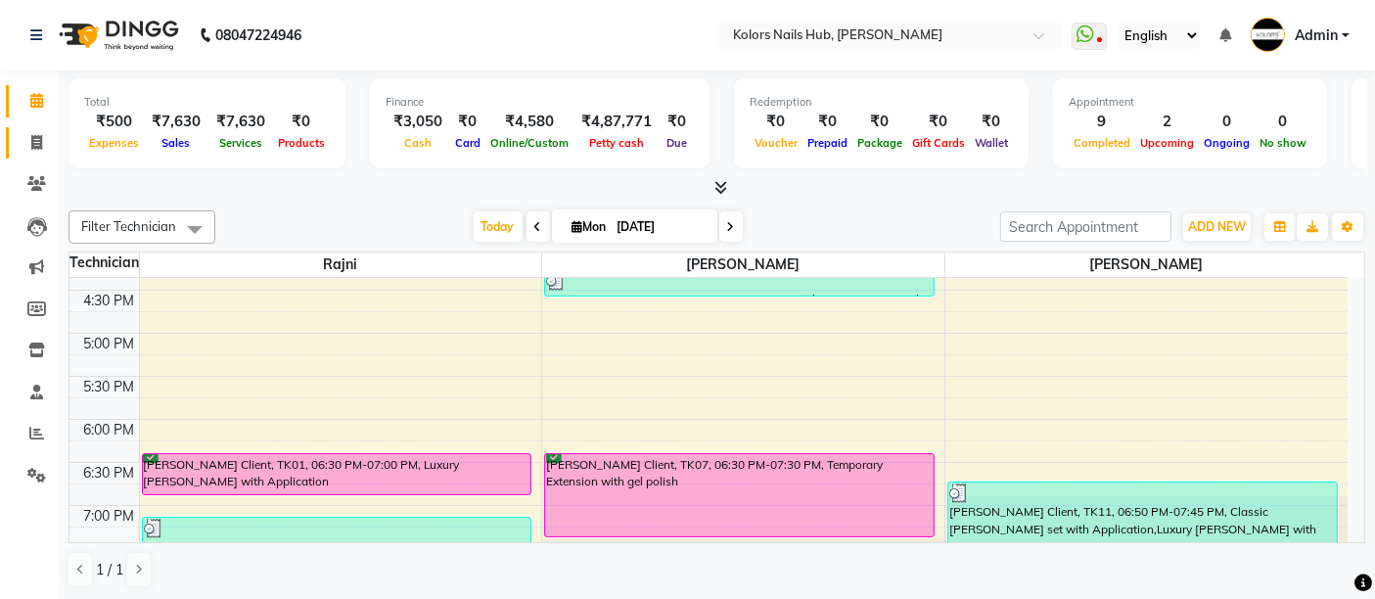
click at [46, 154] on link "Invoice" at bounding box center [29, 143] width 47 height 32
select select "7121"
select select "service"
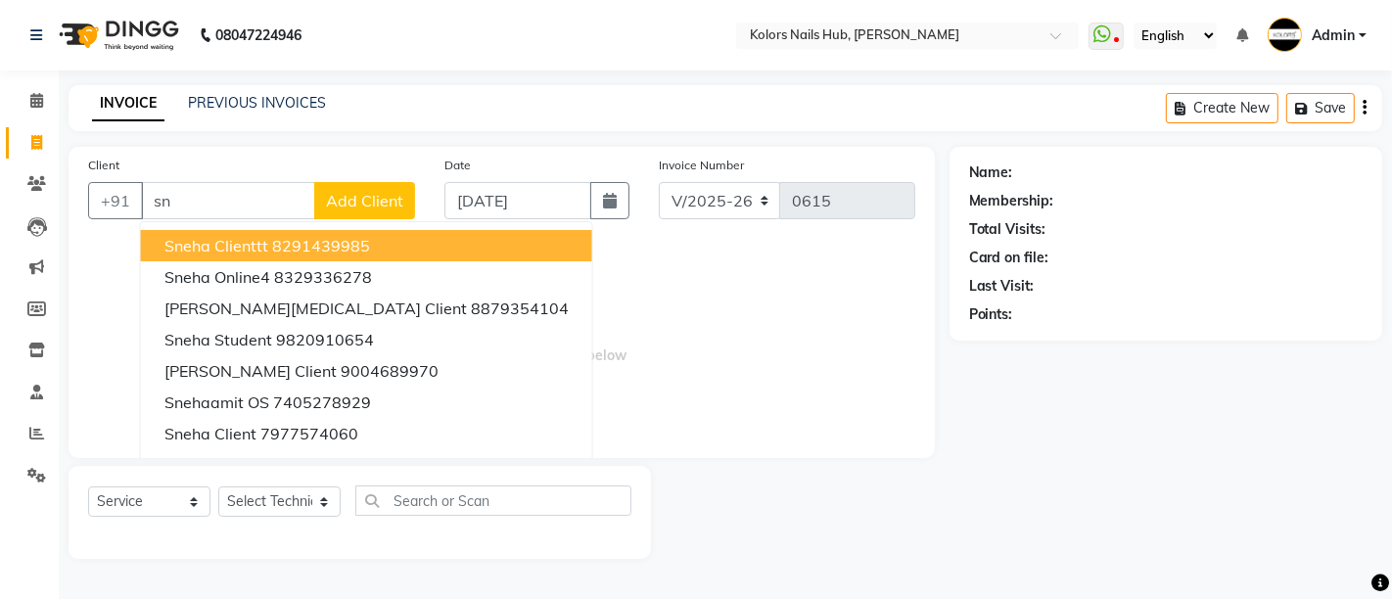
type input "s"
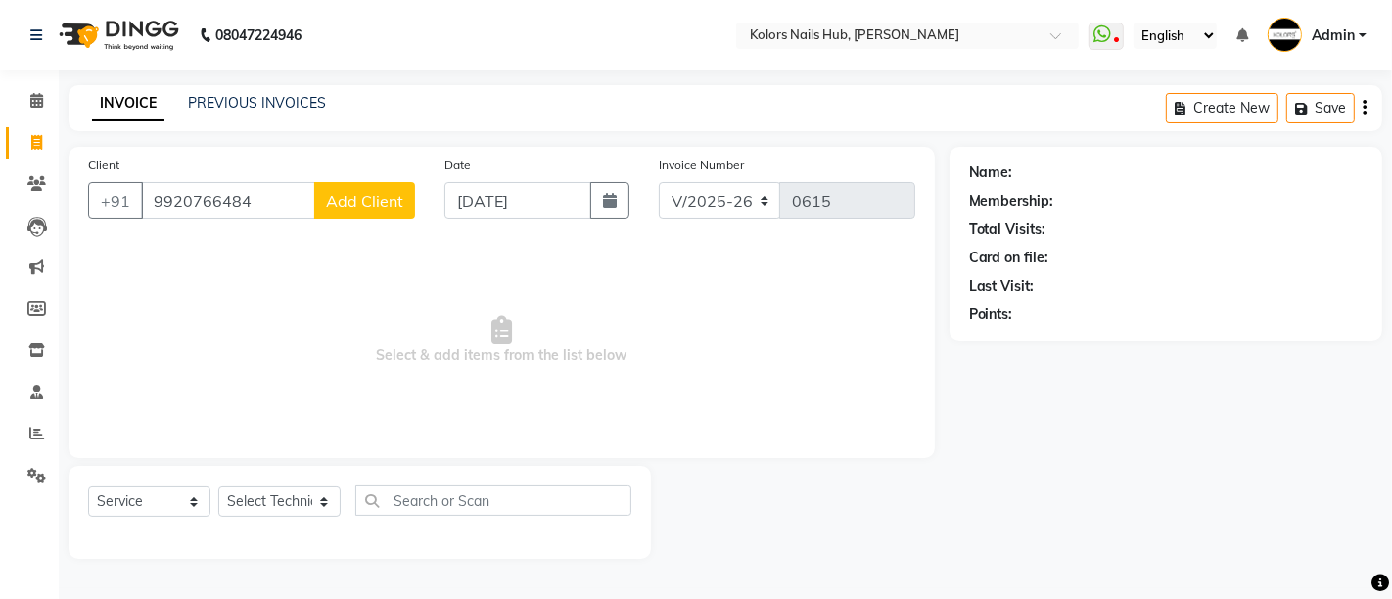
type input "9920766484"
click at [348, 210] on button "Add Client" at bounding box center [364, 200] width 101 height 37
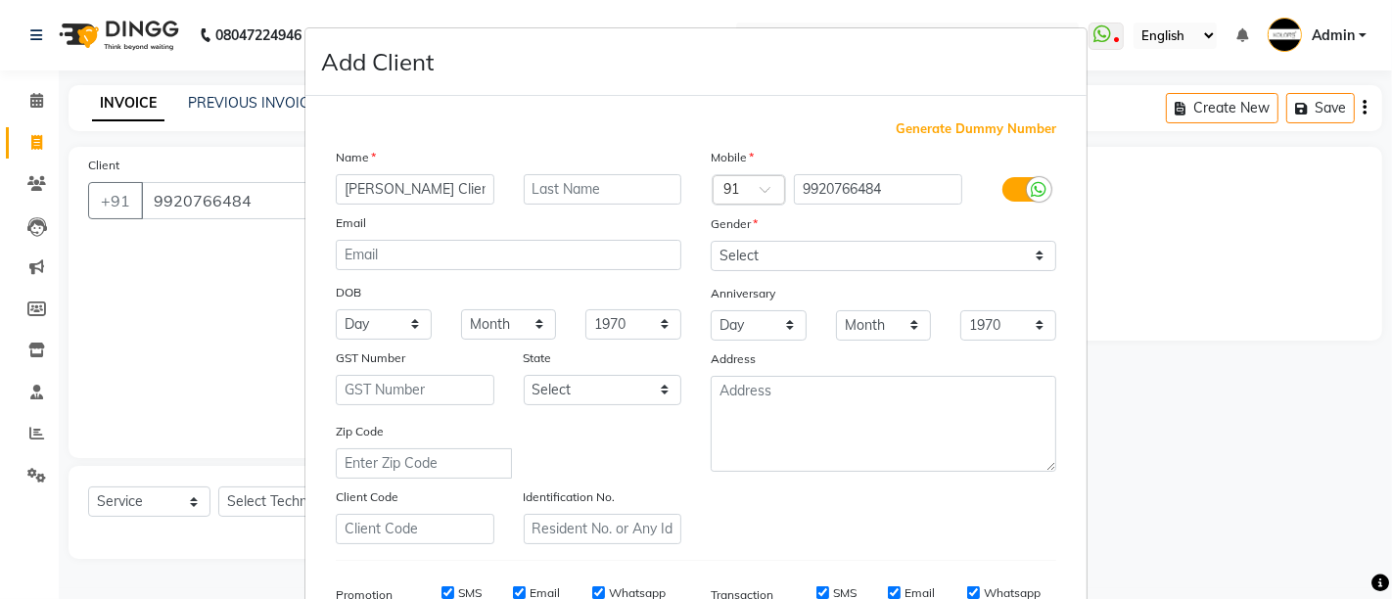
type input "[PERSON_NAME] Client"
click at [855, 266] on select "Select [DEMOGRAPHIC_DATA] [DEMOGRAPHIC_DATA] Other Prefer Not To Say" at bounding box center [884, 256] width 346 height 30
select select "[DEMOGRAPHIC_DATA]"
click at [711, 241] on select "Select [DEMOGRAPHIC_DATA] [DEMOGRAPHIC_DATA] Other Prefer Not To Say" at bounding box center [884, 256] width 346 height 30
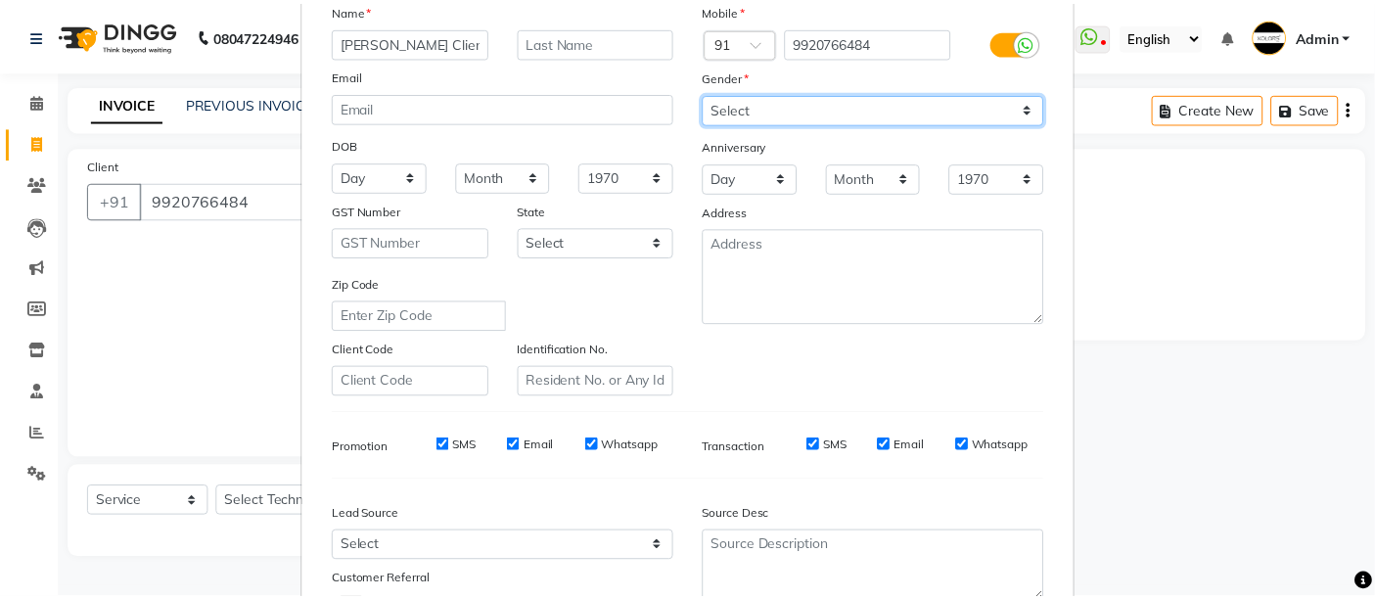
scroll to position [302, 0]
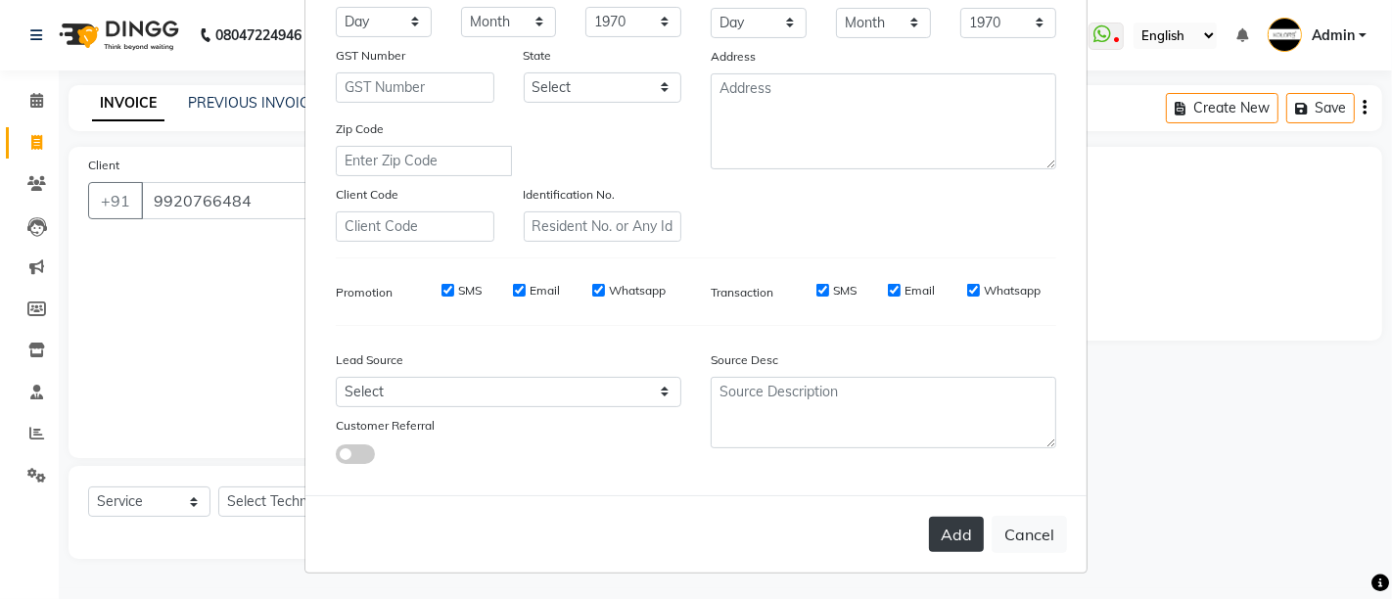
click at [943, 549] on button "Add" at bounding box center [956, 534] width 55 height 35
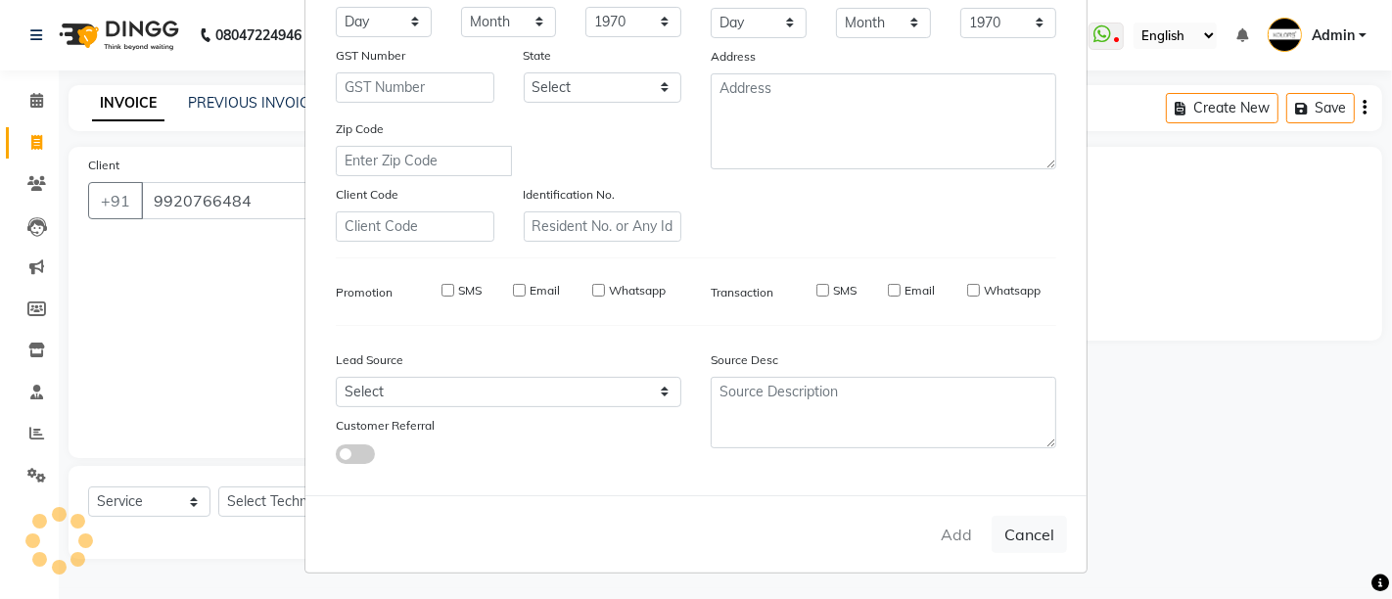
select select
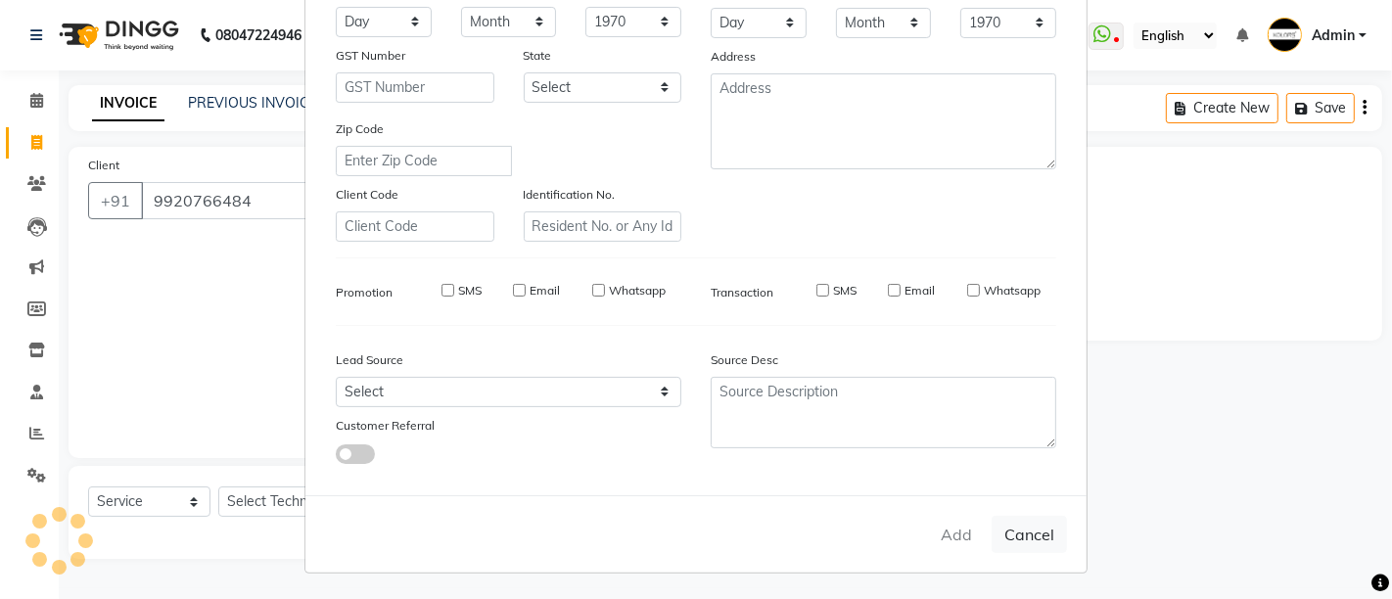
select select
checkbox input "false"
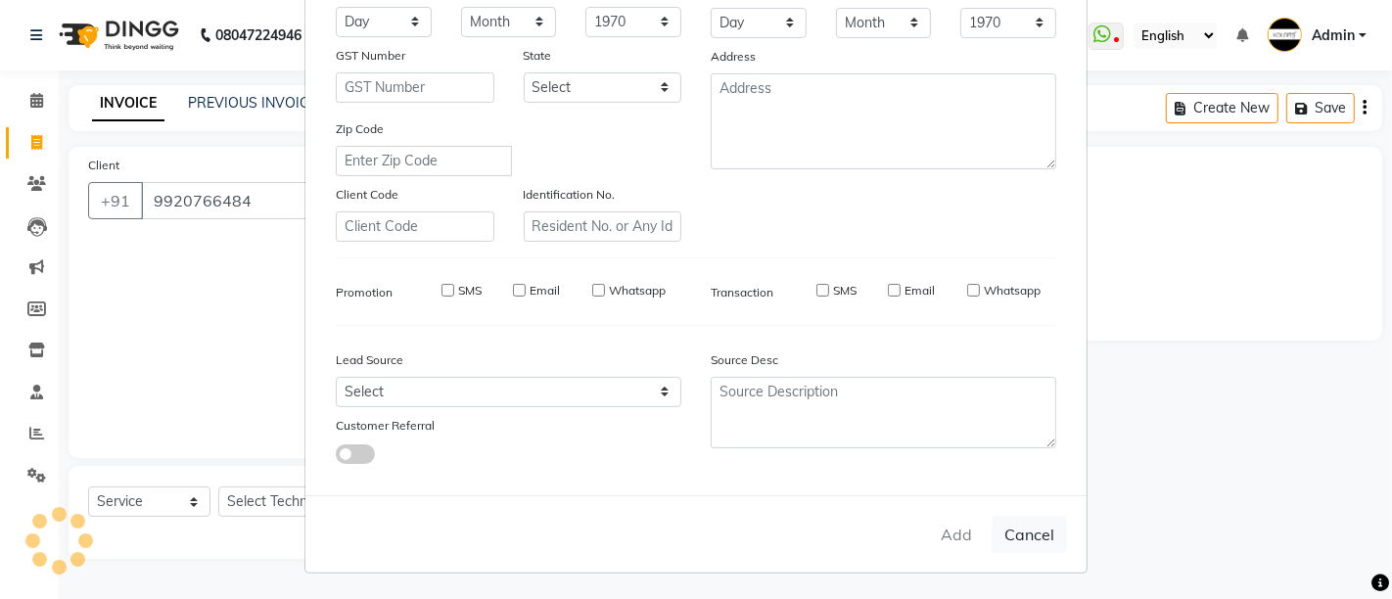
checkbox input "false"
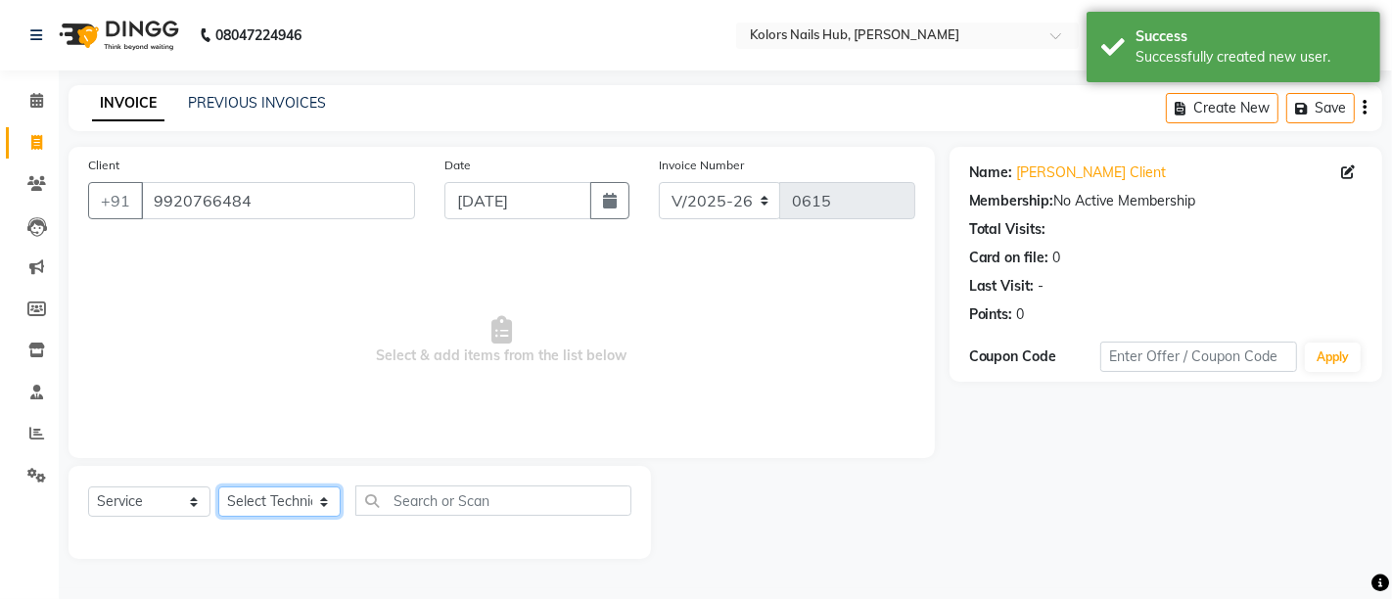
click at [237, 506] on select "Select Technician [PERSON_NAME] [PERSON_NAME]" at bounding box center [279, 501] width 122 height 30
select select "66923"
click at [218, 486] on select "Select Technician [PERSON_NAME] [PERSON_NAME]" at bounding box center [279, 501] width 122 height 30
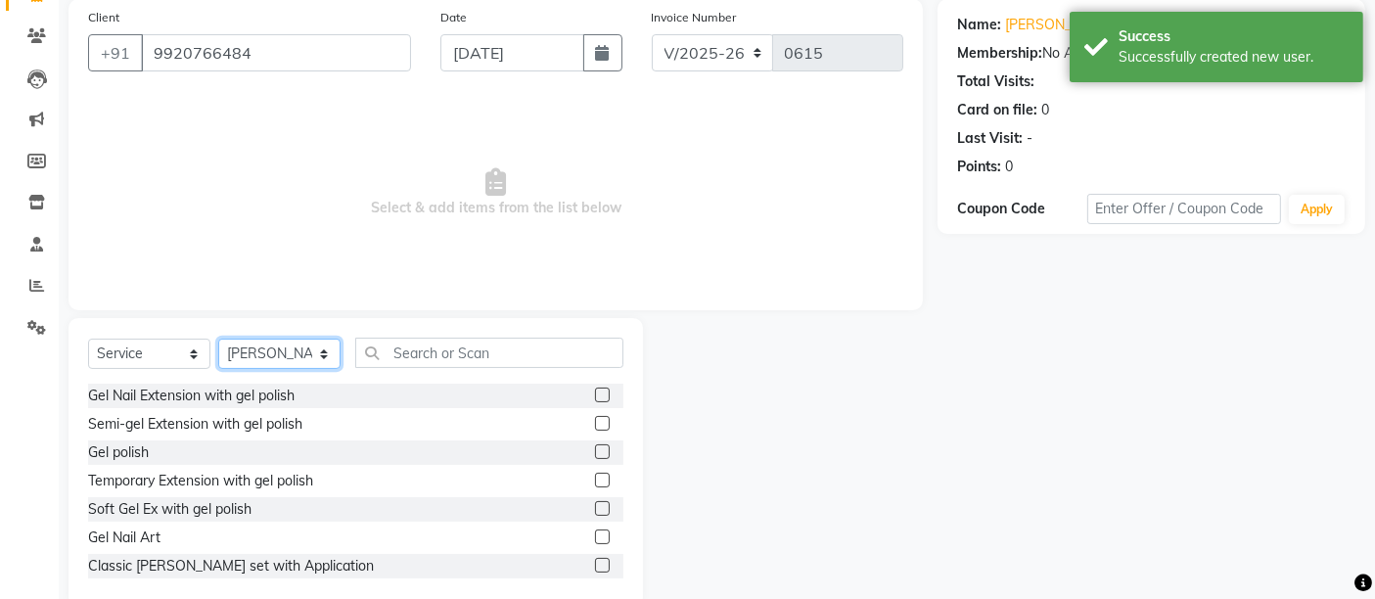
scroll to position [149, 0]
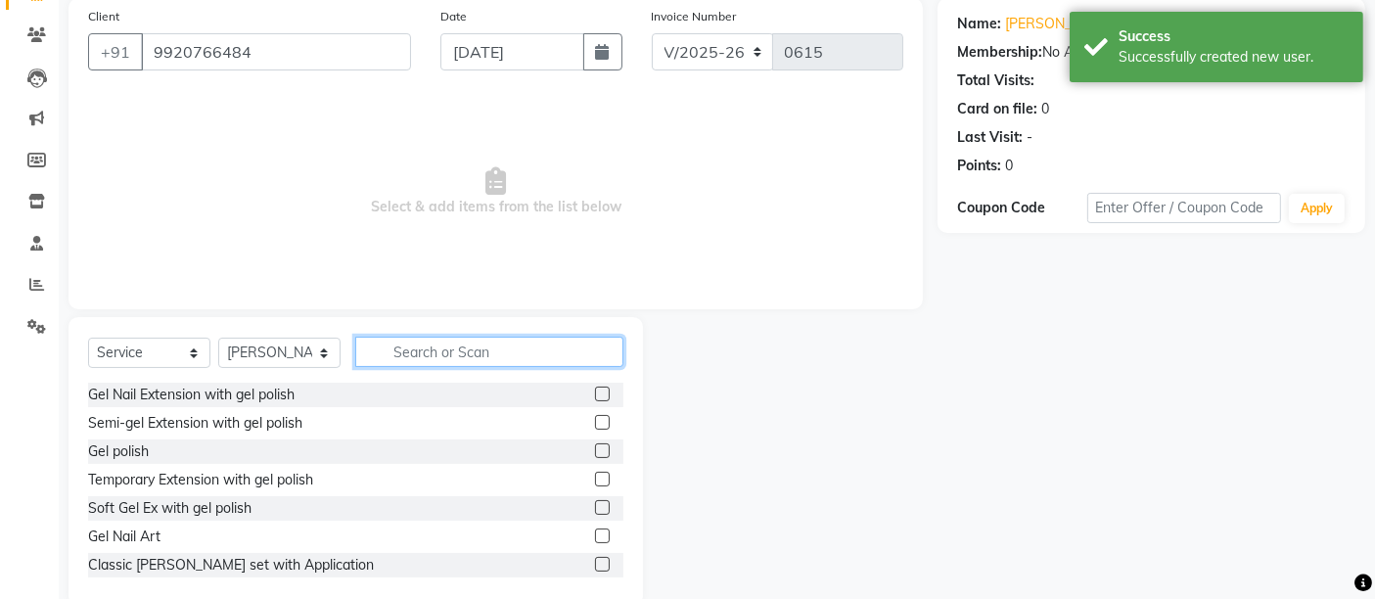
click at [517, 344] on input "text" at bounding box center [489, 352] width 268 height 30
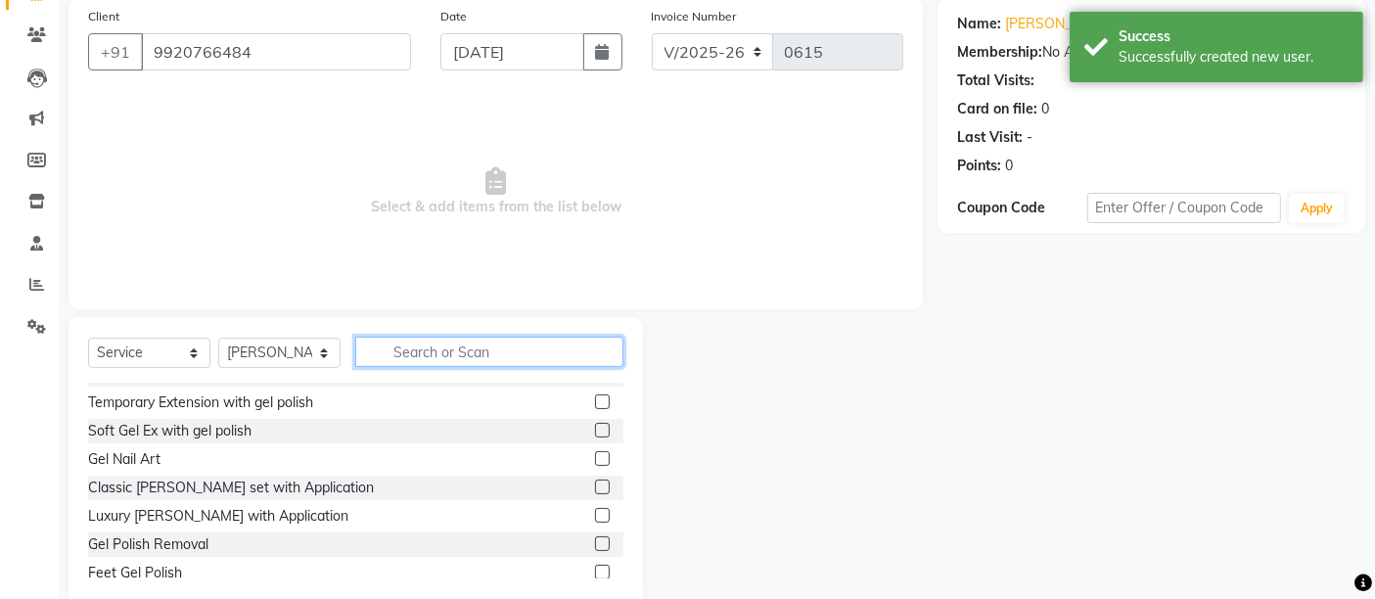
scroll to position [78, 0]
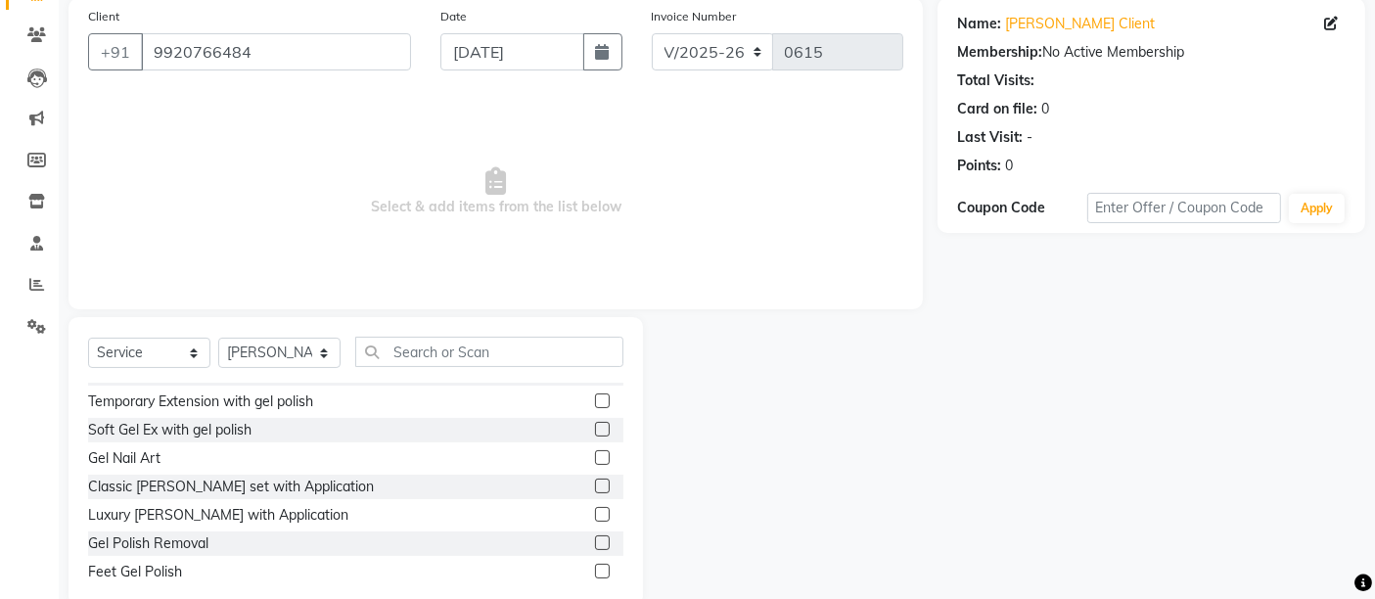
click at [595, 511] on label at bounding box center [602, 514] width 15 height 15
click at [595, 511] on input "checkbox" at bounding box center [601, 515] width 13 height 13
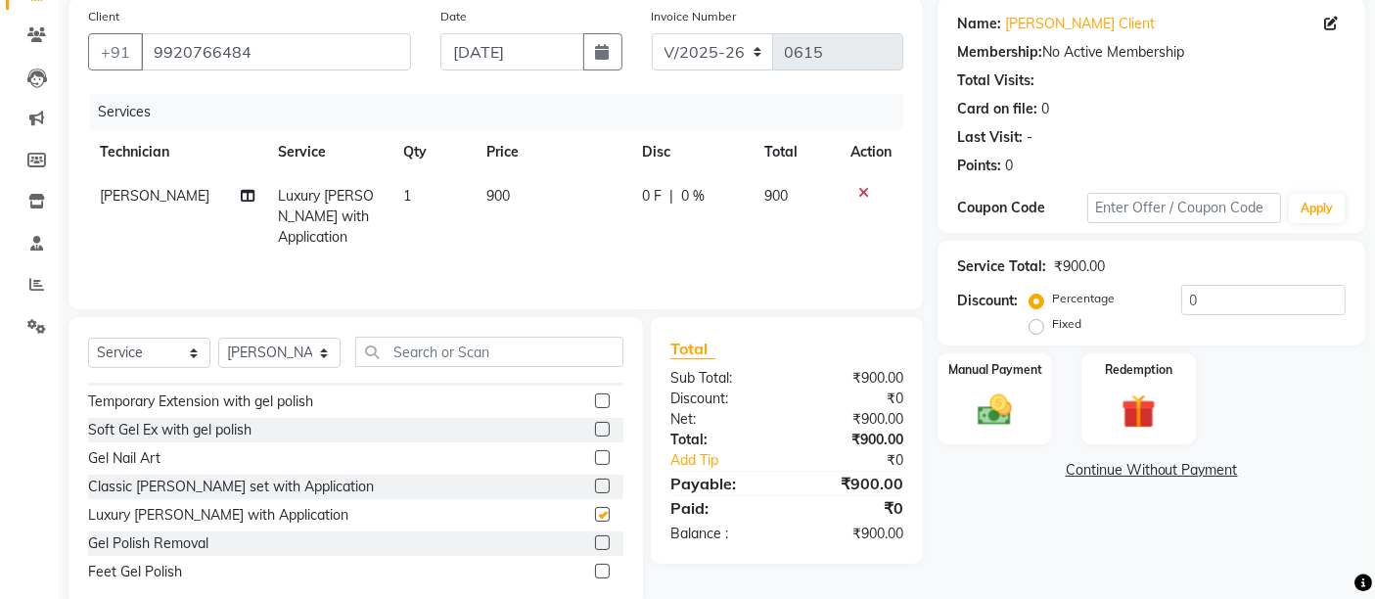
checkbox input "false"
click at [512, 349] on input "text" at bounding box center [489, 352] width 268 height 30
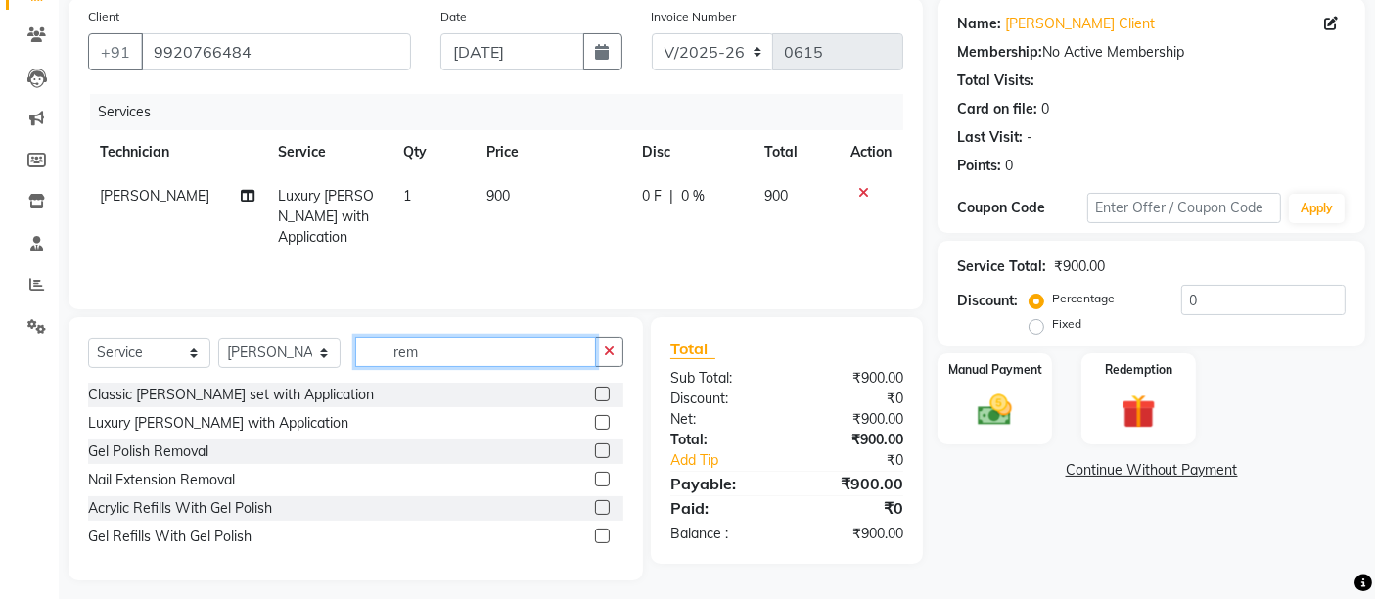
scroll to position [143, 0]
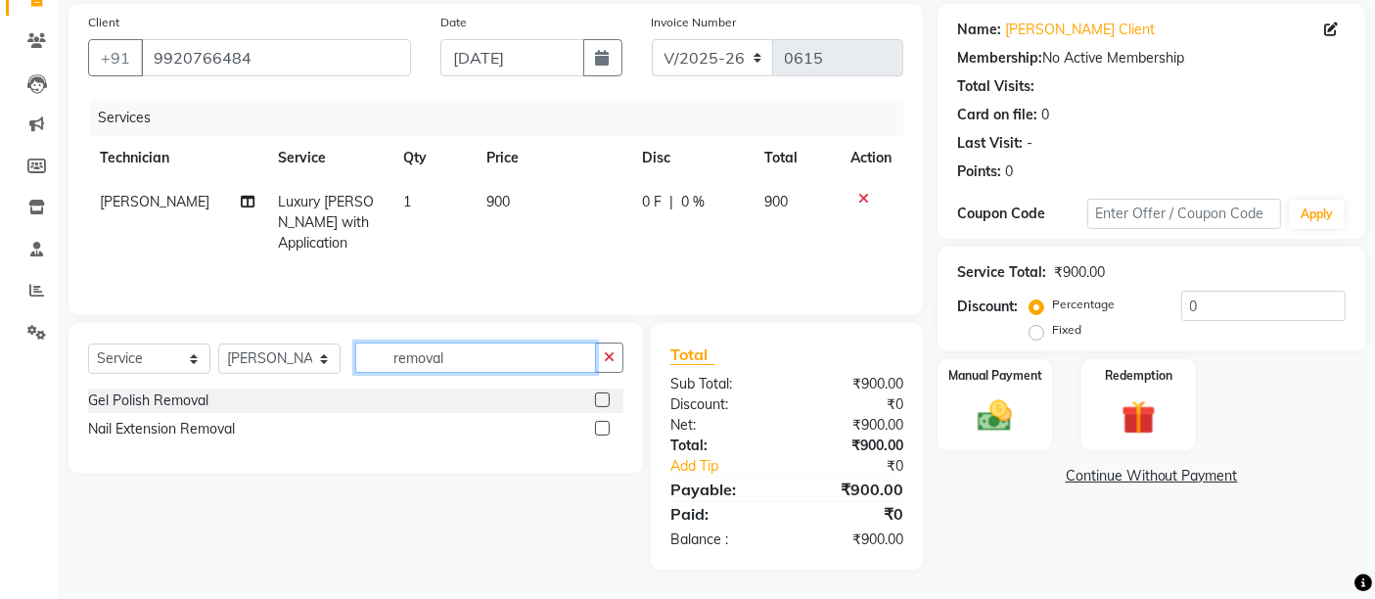
type input "removal"
click at [605, 401] on label at bounding box center [602, 399] width 15 height 15
click at [605, 401] on input "checkbox" at bounding box center [601, 400] width 13 height 13
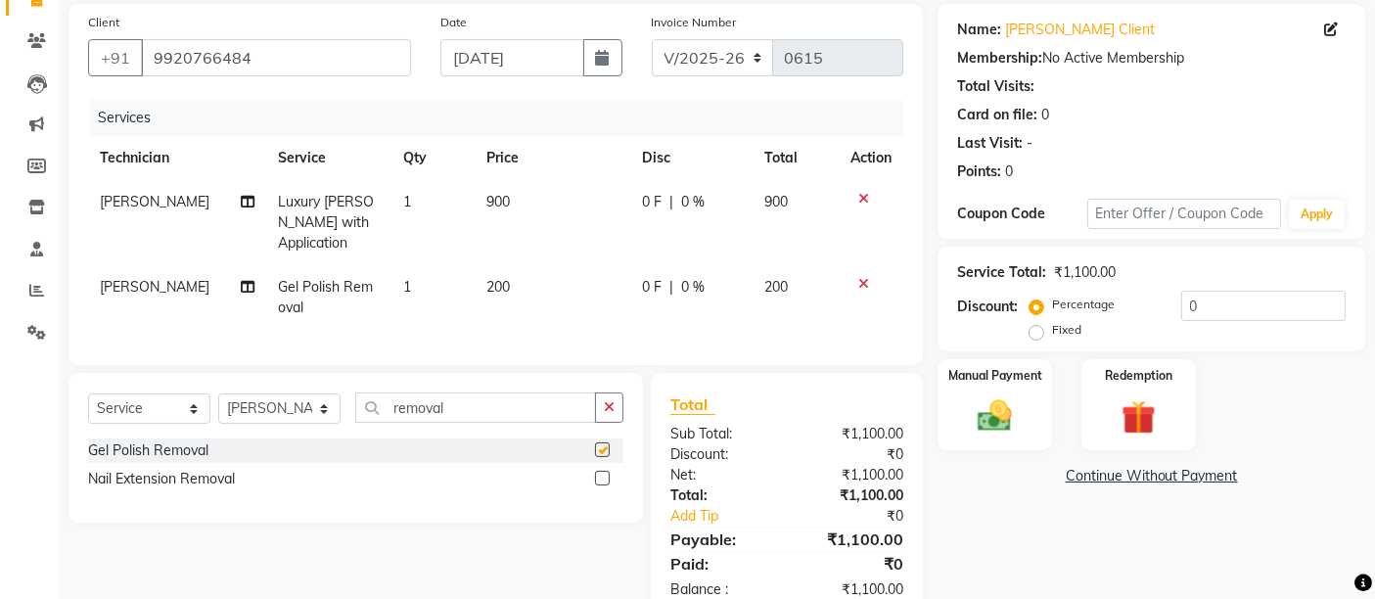
checkbox input "false"
click at [486, 207] on span "900" at bounding box center [497, 202] width 23 height 18
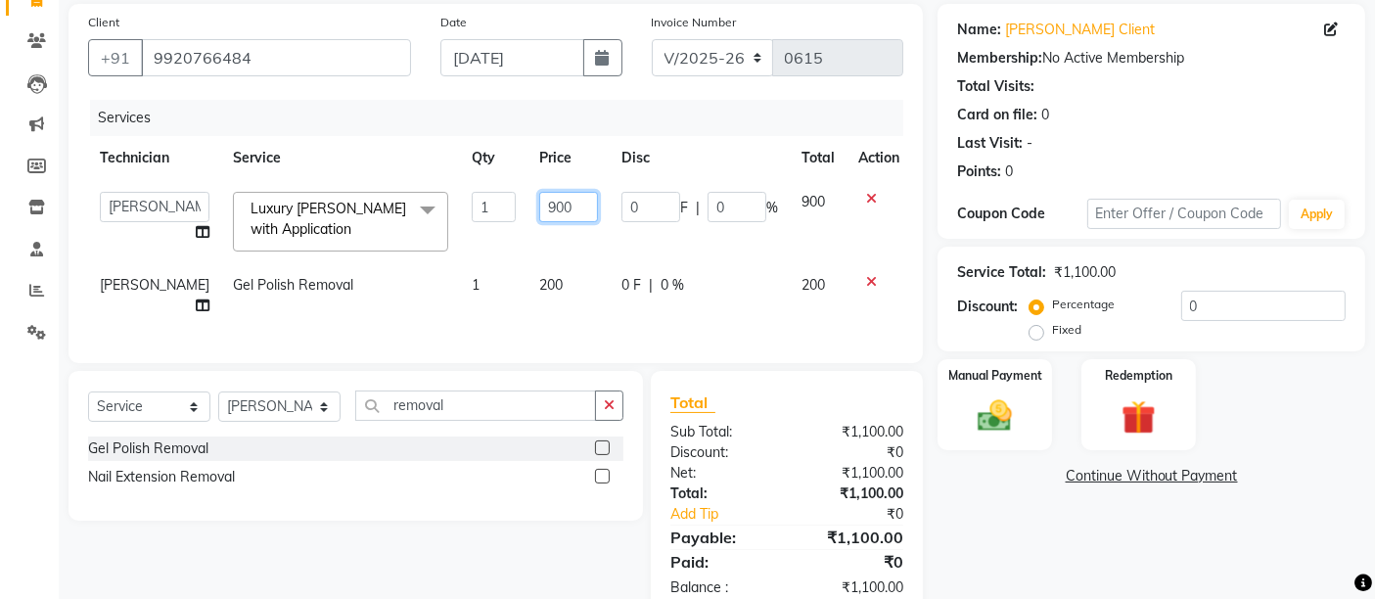
click at [539, 197] on input "900" at bounding box center [568, 207] width 59 height 30
type input "800"
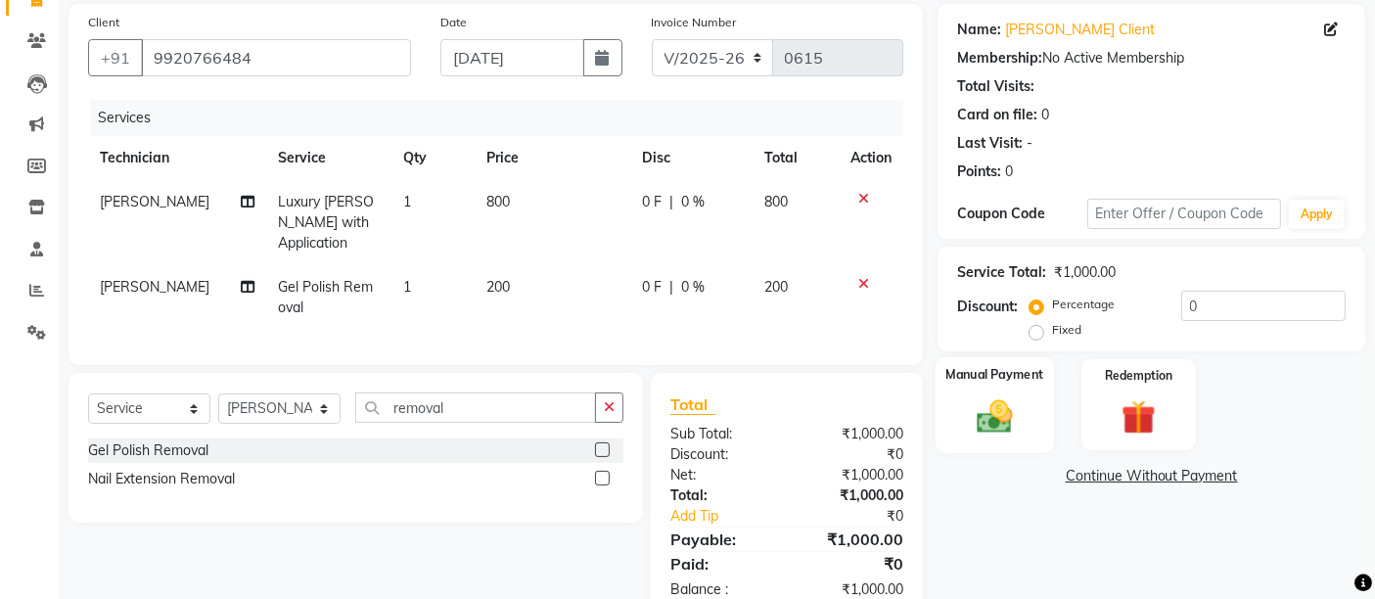
click at [1018, 403] on img at bounding box center [995, 415] width 59 height 41
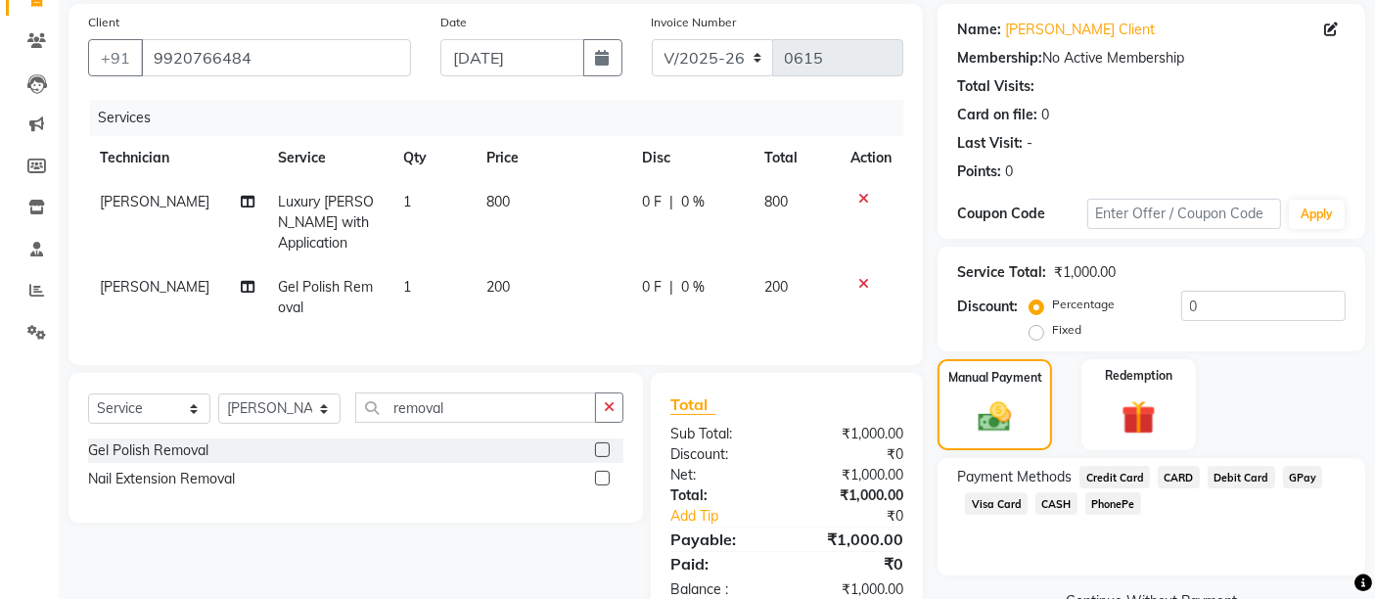
click at [1308, 472] on span "GPay" at bounding box center [1303, 477] width 40 height 23
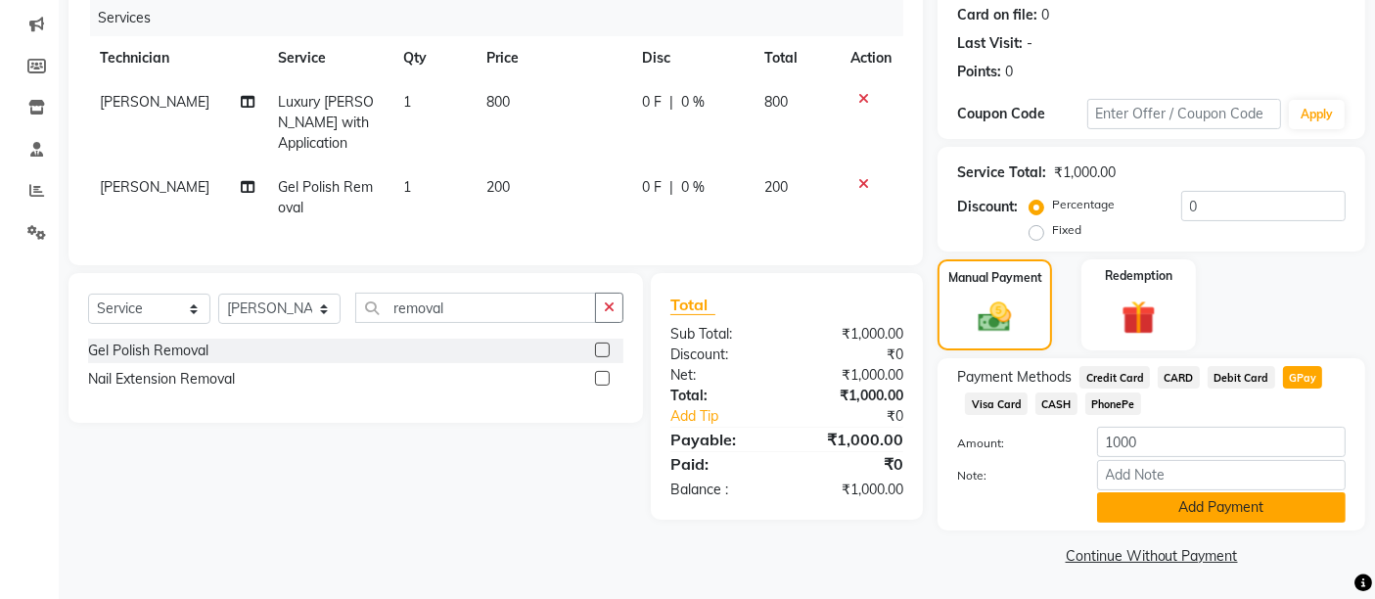
click at [1275, 494] on button "Add Payment" at bounding box center [1221, 507] width 249 height 30
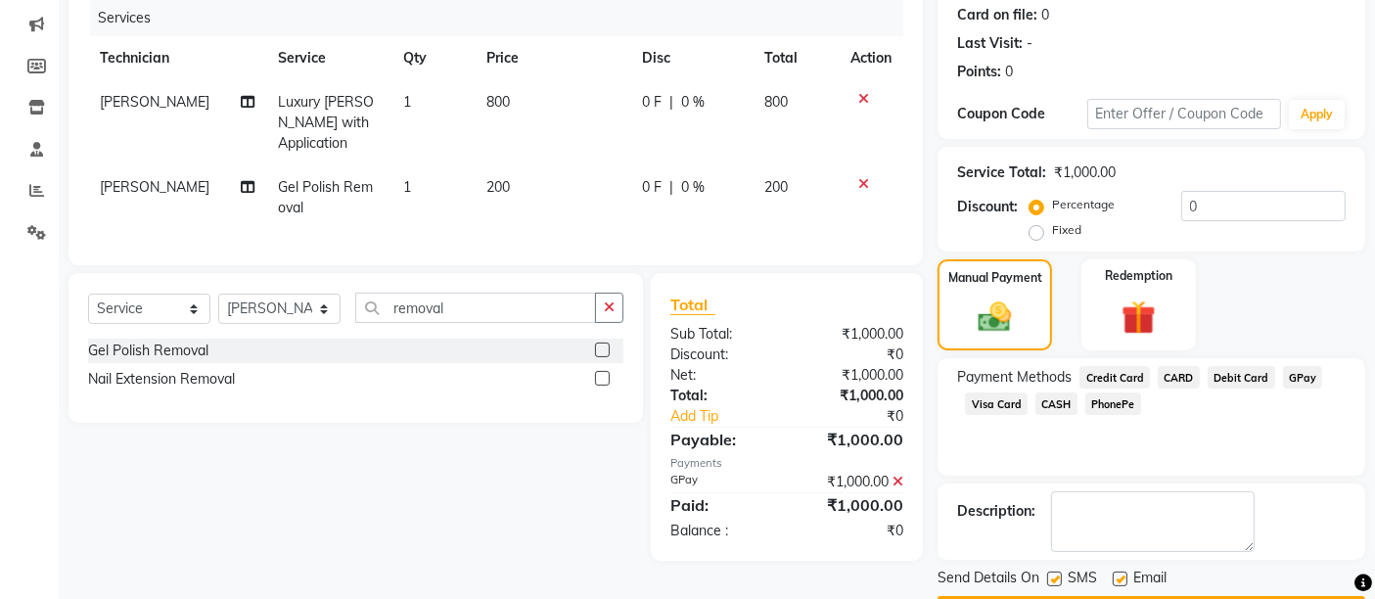
scroll to position [298, 0]
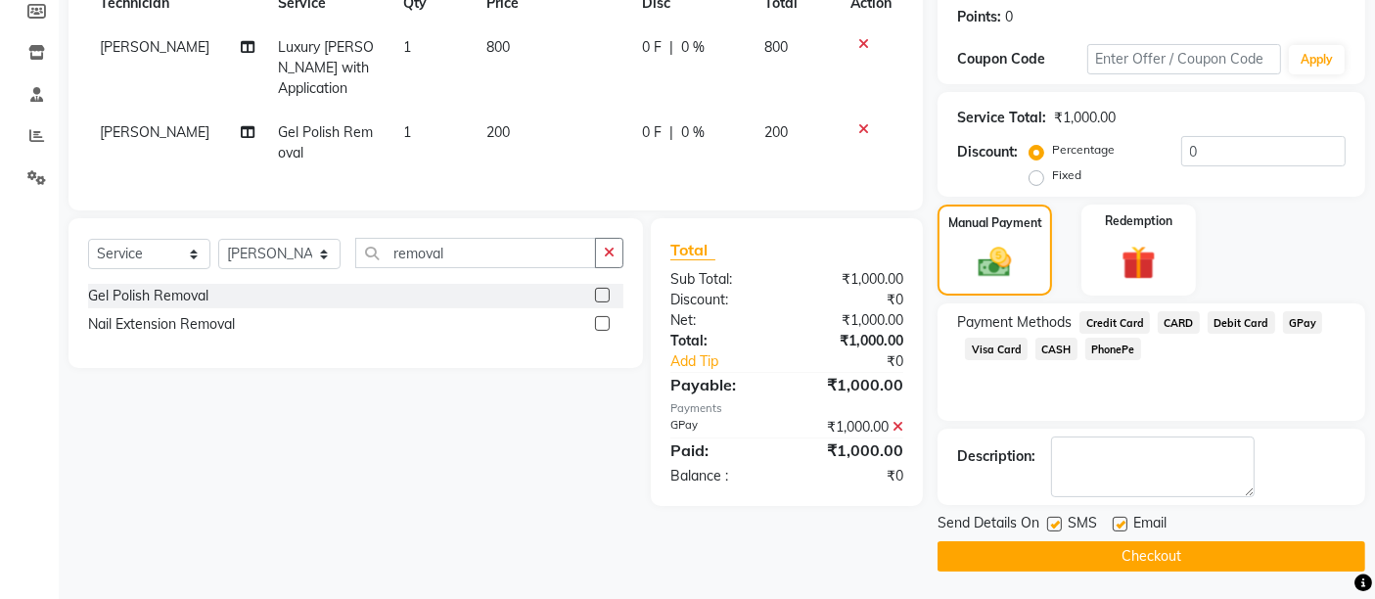
click at [1254, 569] on button "Checkout" at bounding box center [1152, 556] width 428 height 30
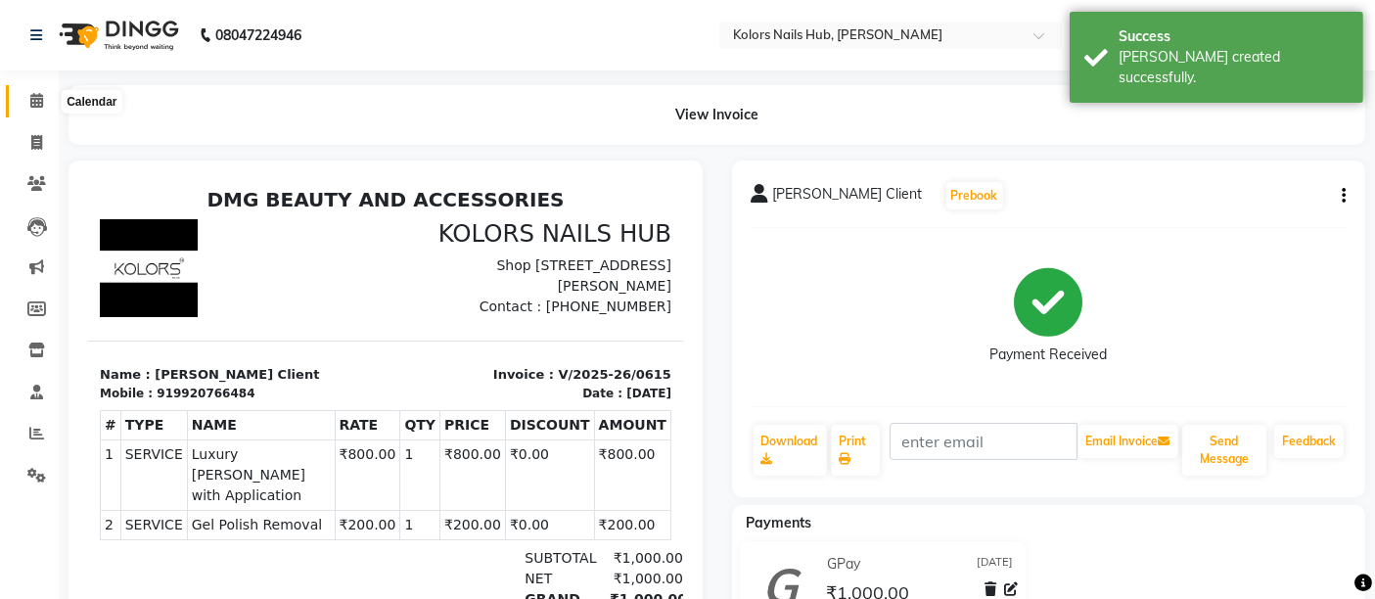
click at [36, 99] on icon at bounding box center [36, 100] width 13 height 15
